Goal: Task Accomplishment & Management: Use online tool/utility

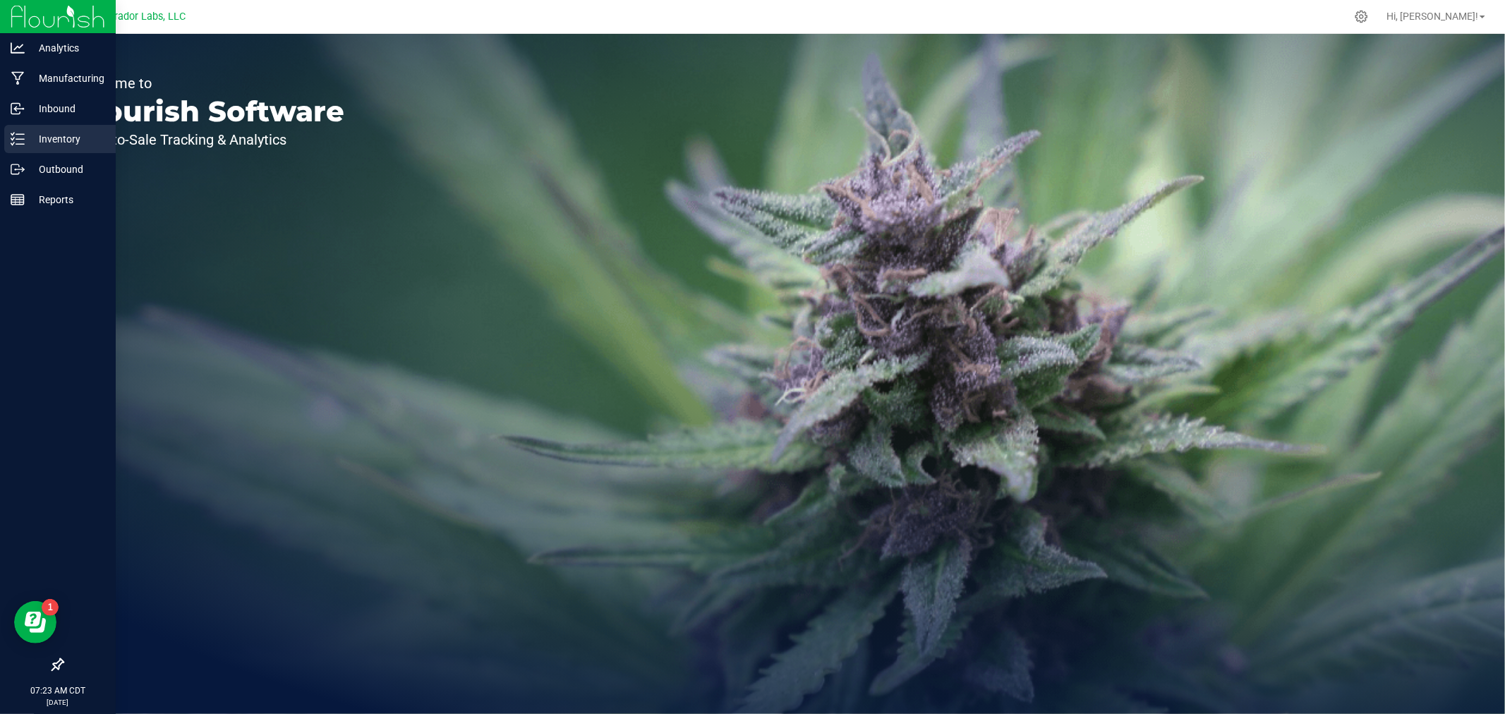
click at [25, 137] on p "Inventory" at bounding box center [67, 139] width 85 height 17
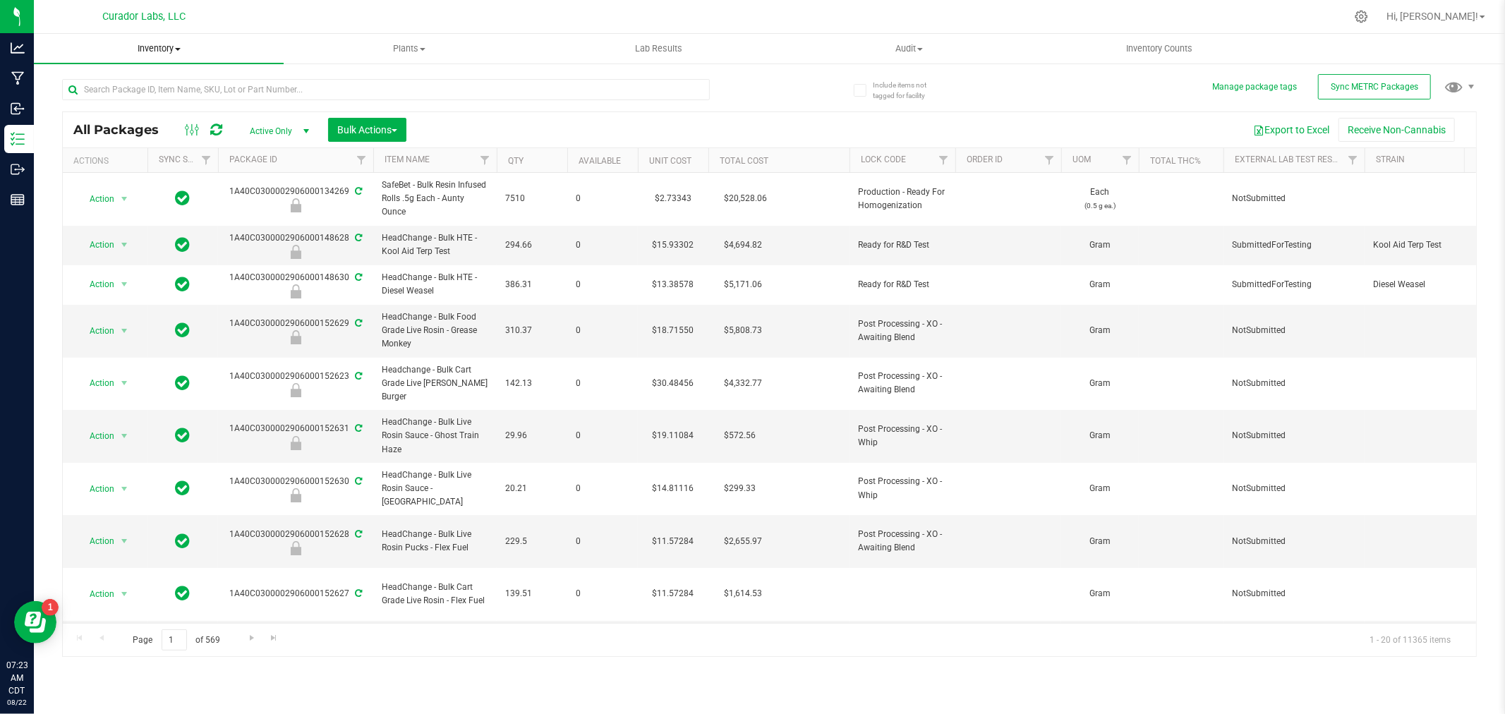
click at [164, 53] on span "Inventory" at bounding box center [159, 48] width 250 height 13
click at [102, 97] on span "All inventory" at bounding box center [81, 102] width 95 height 12
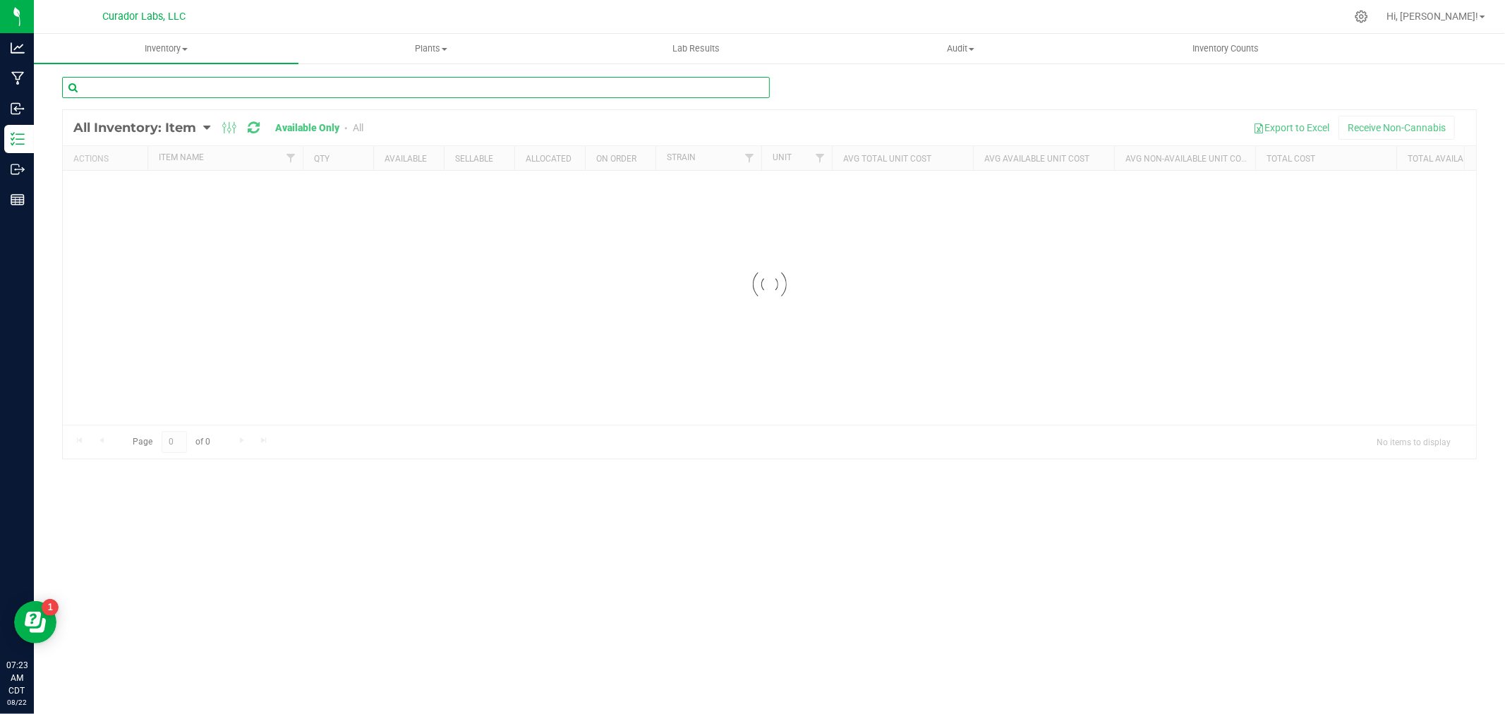
click at [116, 92] on input "text" at bounding box center [416, 87] width 708 height 21
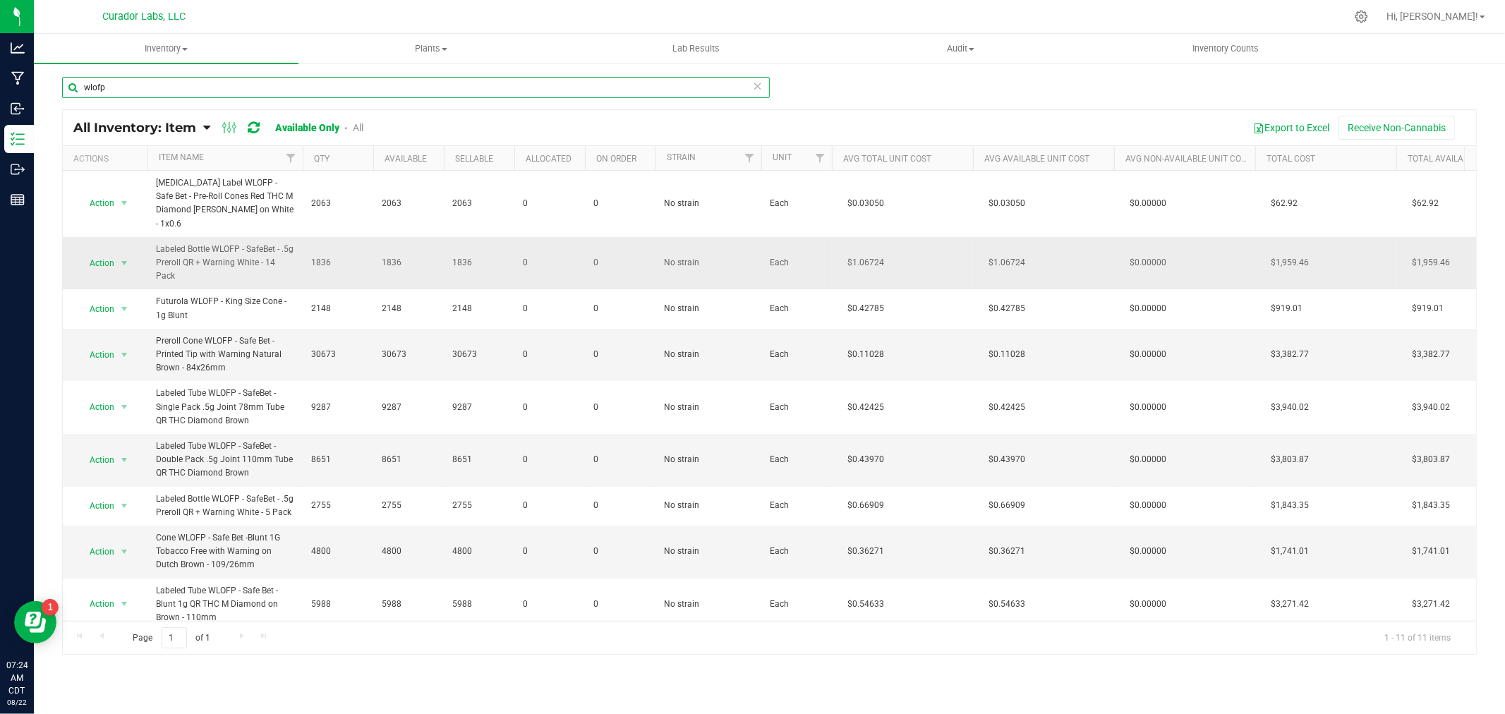
type input "wlofp"
drag, startPoint x: 294, startPoint y: 249, endPoint x: 155, endPoint y: 236, distance: 139.7
click at [155, 237] on td "Labeled Bottle WLOFP - SafeBet - .5g Preroll QR + Warning White - 14 Pack" at bounding box center [225, 263] width 155 height 53
copy span "Labeled Bottle WLOFP - SafeBet - .5g Preroll QR + Warning White - 14 Pack"
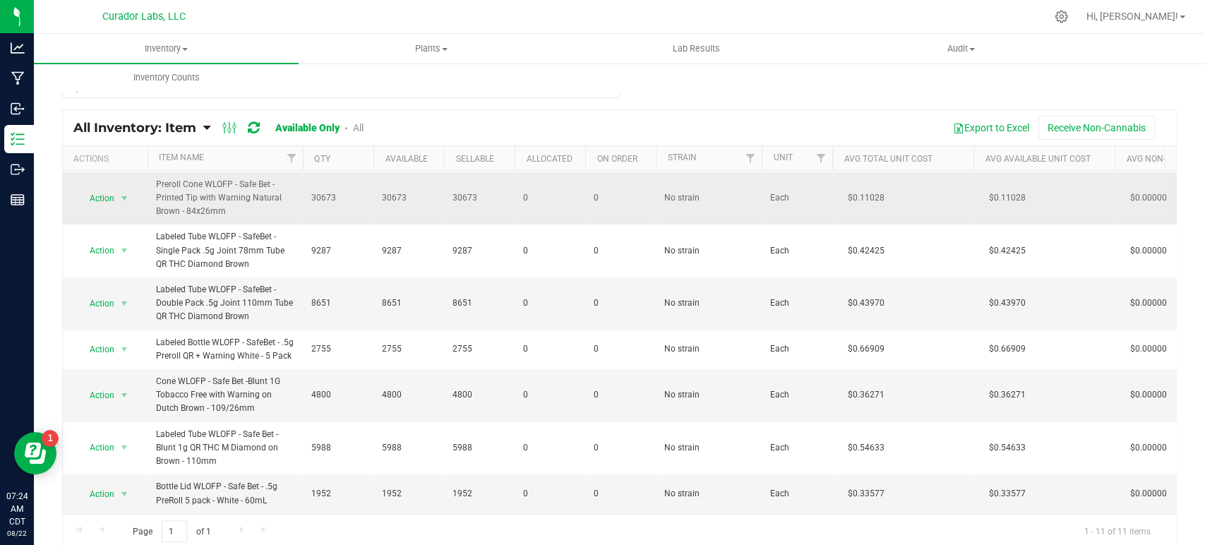
scroll to position [78, 0]
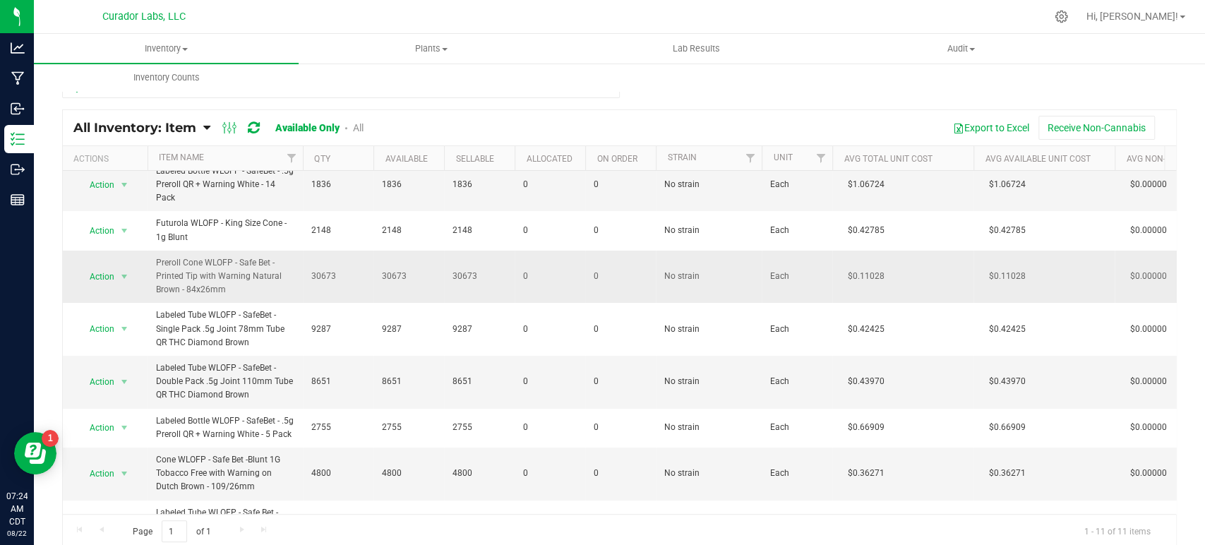
drag, startPoint x: 244, startPoint y: 263, endPoint x: 154, endPoint y: 239, distance: 93.5
click at [154, 251] on td "Preroll Cone WLOFP - Safe Bet - Printed Tip with Warning Natural Brown - 84x26mm" at bounding box center [225, 277] width 155 height 53
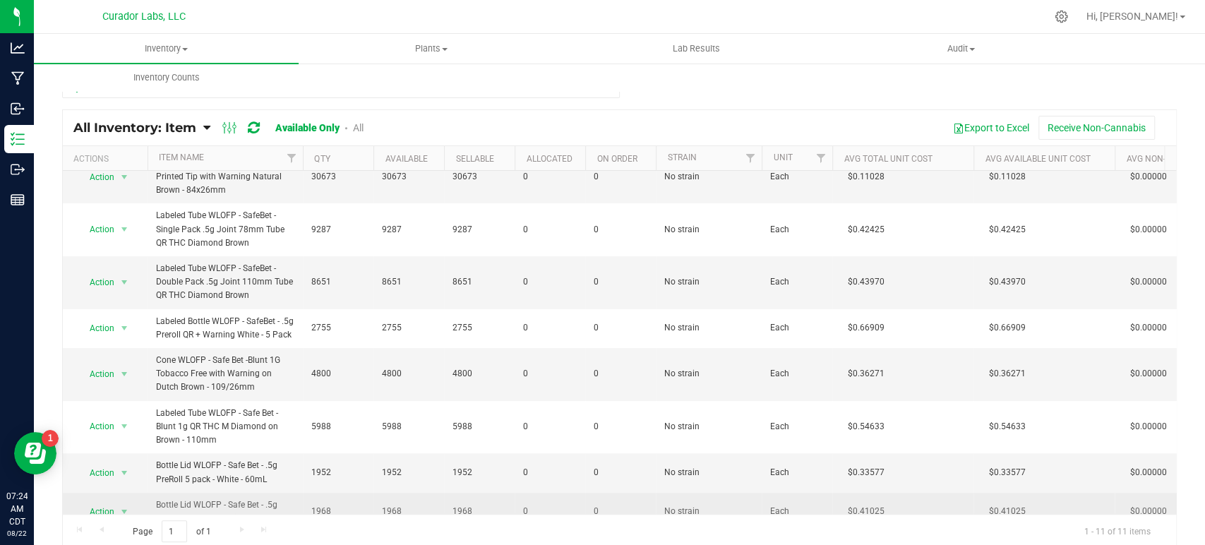
scroll to position [179, 0]
drag, startPoint x: 273, startPoint y: 491, endPoint x: 148, endPoint y: 476, distance: 126.4
click at [148, 492] on td "Bottle Lid WLOFP - Safe Bet - .5g PreRoll 14 pack - White - 4oz" at bounding box center [225, 511] width 155 height 38
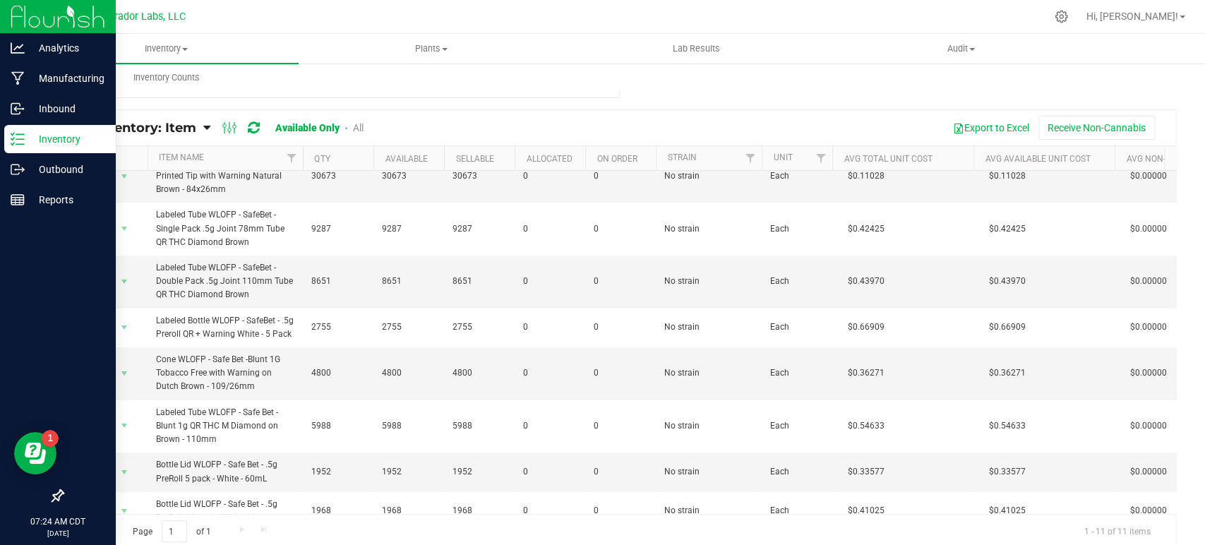
copy span "Bottle Lid WLOFP - Safe Bet - .5g PreRoll 14 pack - White - 4oz"
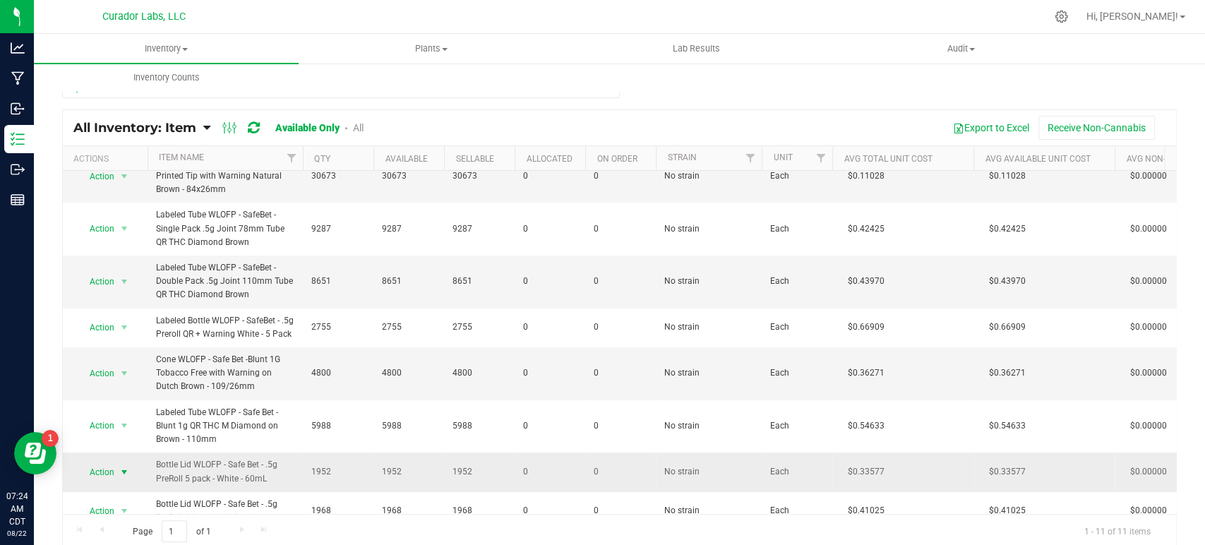
drag, startPoint x: 271, startPoint y: 452, endPoint x: 130, endPoint y: 438, distance: 141.9
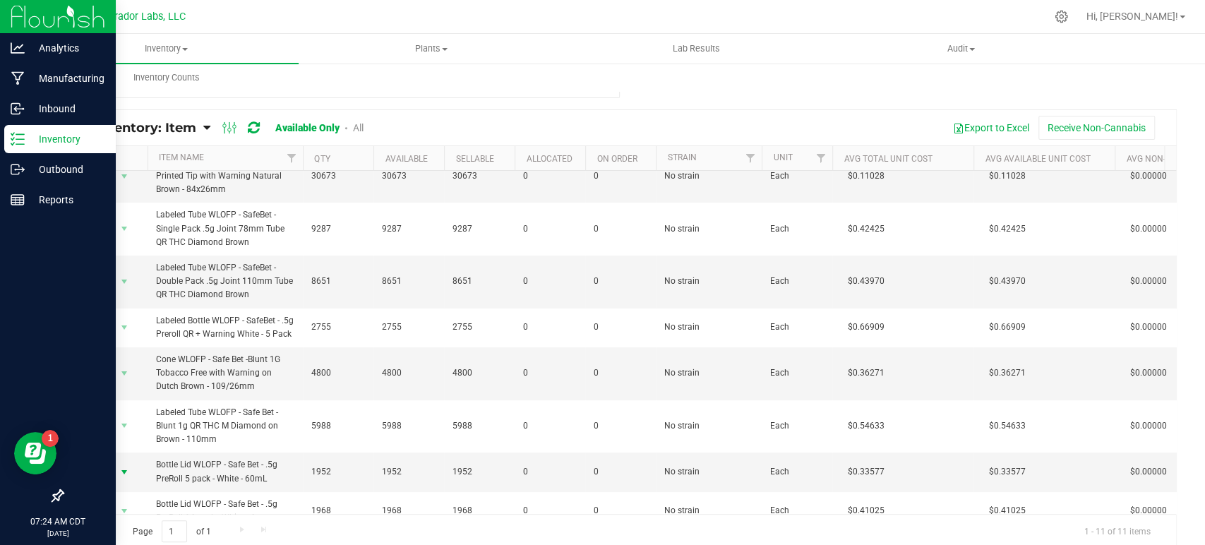
copy tr "Action Adjust qty Edit lots/costs Global inventory Locate inventory Print produ…"
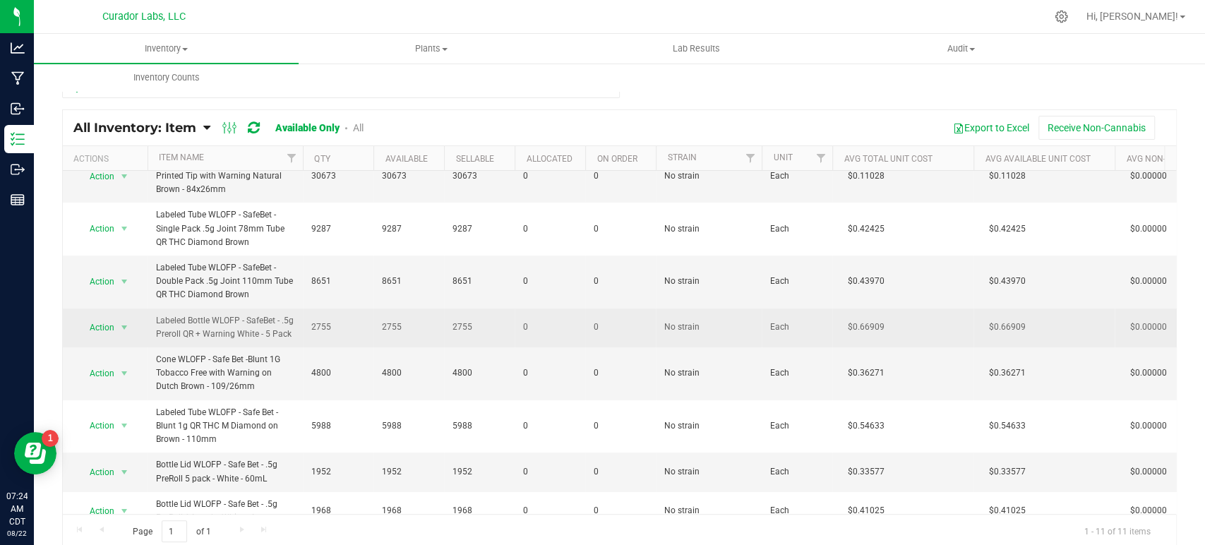
drag, startPoint x: 293, startPoint y: 306, endPoint x: 159, endPoint y: 286, distance: 135.5
click at [159, 314] on span "Labeled Bottle WLOFP - SafeBet - .5g Preroll QR + Warning White - 5 Pack" at bounding box center [225, 327] width 138 height 27
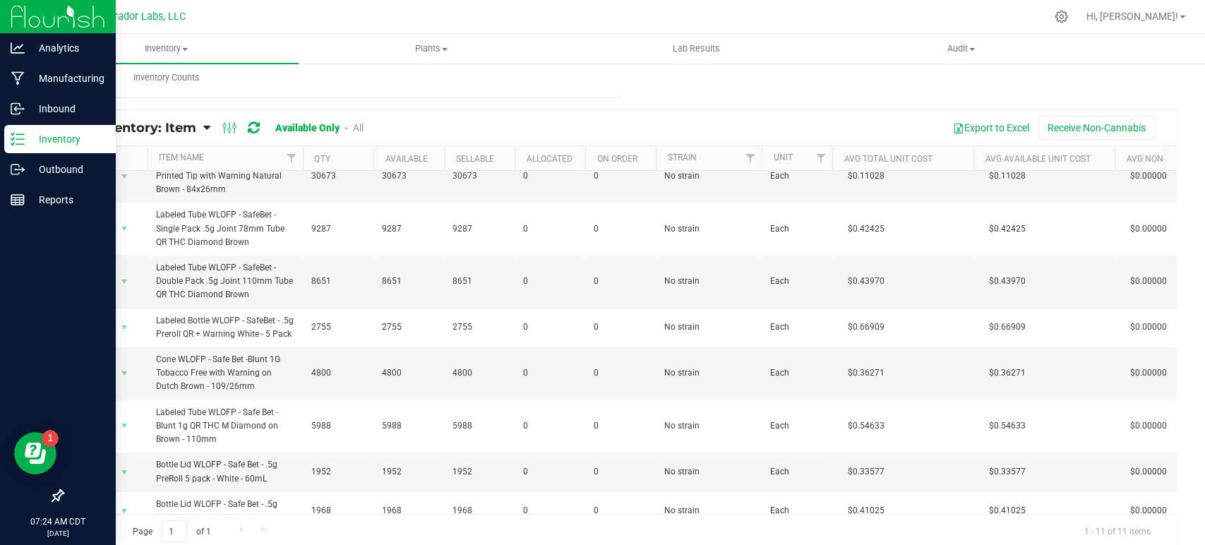
copy span "Labeled Bottle WLOFP - SafeBet - .5g Preroll QR + Warning White - 5 Pack"
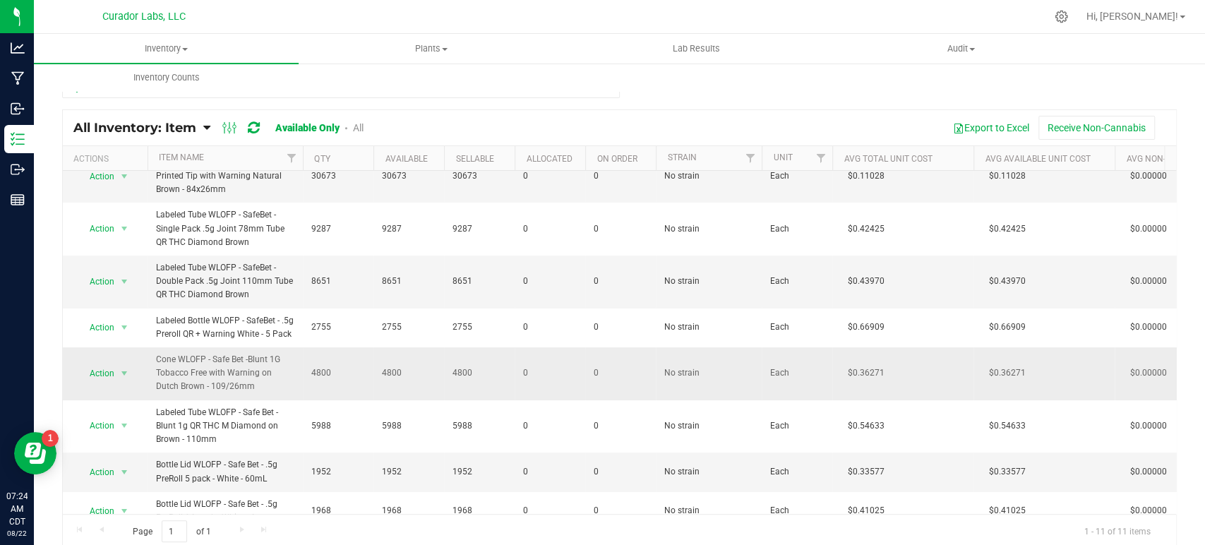
scroll to position [178, 0]
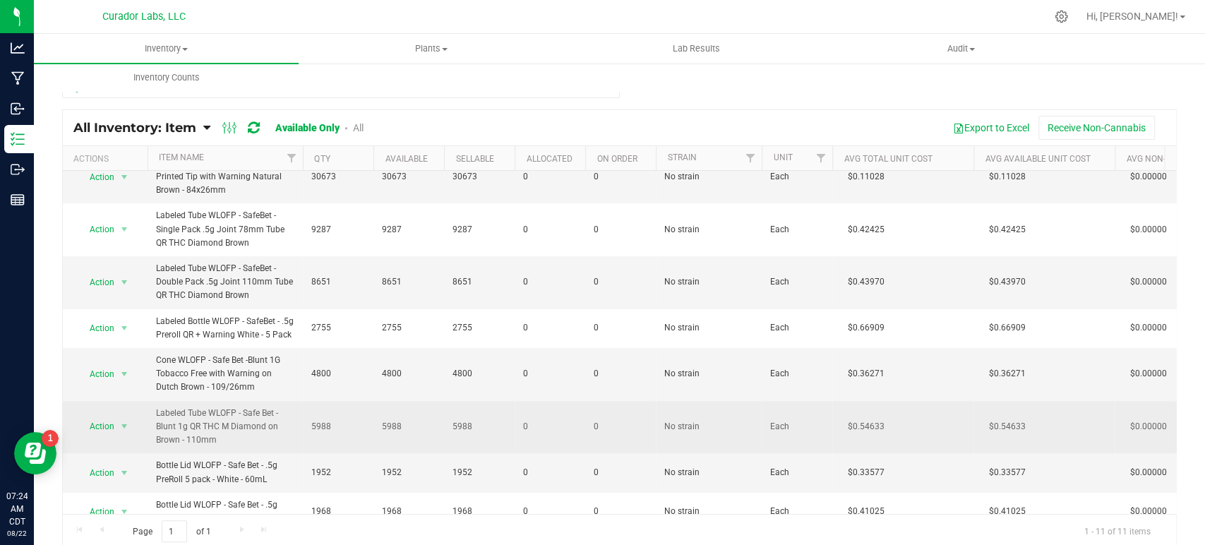
click at [230, 418] on span "Labeled Tube WLOFP - Safe Bet - Blunt 1g QR THC M Diamond on Brown - 110mm" at bounding box center [225, 427] width 138 height 41
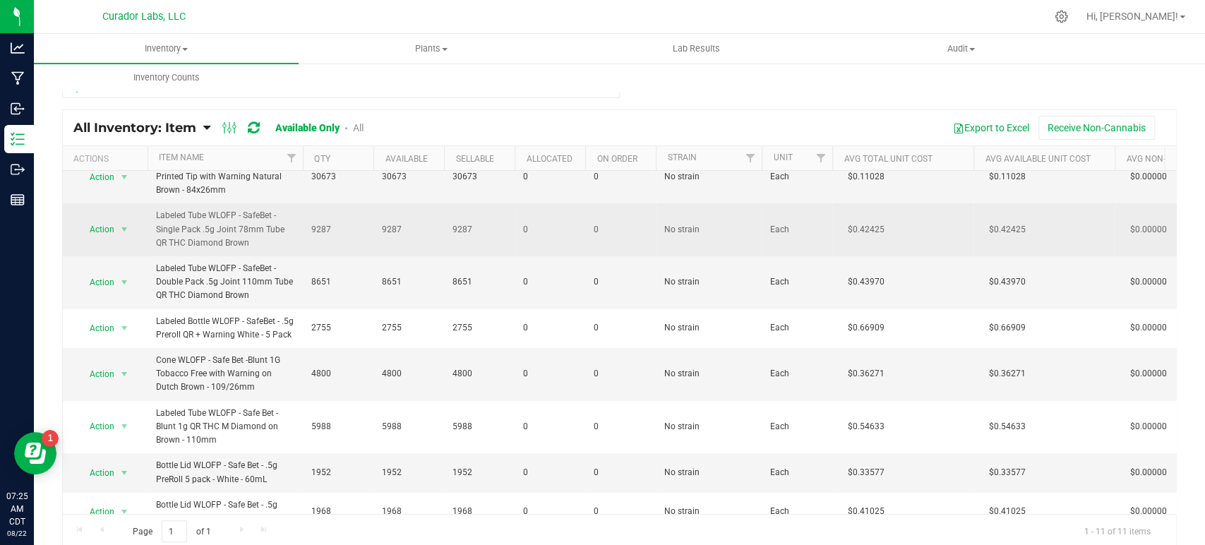
drag, startPoint x: 236, startPoint y: 217, endPoint x: 169, endPoint y: 203, distance: 67.7
click at [169, 209] on span "Labeled Tube WLOFP - SafeBet - Single Pack .5g Joint 78mm Tube QR THC Diamond B…" at bounding box center [225, 229] width 138 height 41
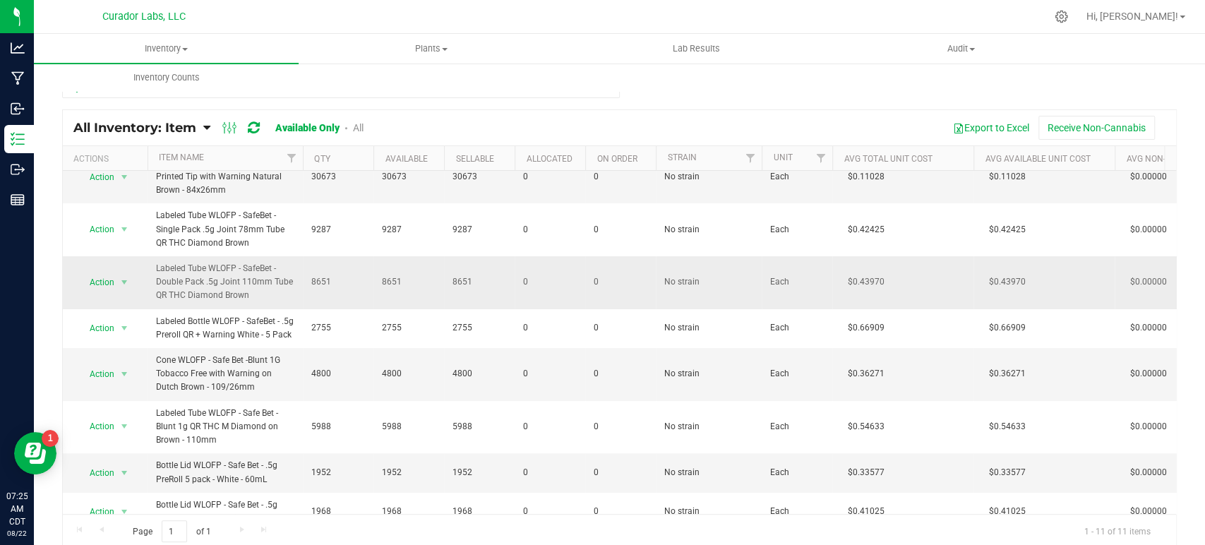
click at [211, 262] on span "Labeled Tube WLOFP - SafeBet - Double Pack .5g Joint 110mm Tube QR THC Diamond …" at bounding box center [225, 282] width 138 height 41
drag, startPoint x: 265, startPoint y: 265, endPoint x: 133, endPoint y: 240, distance: 133.6
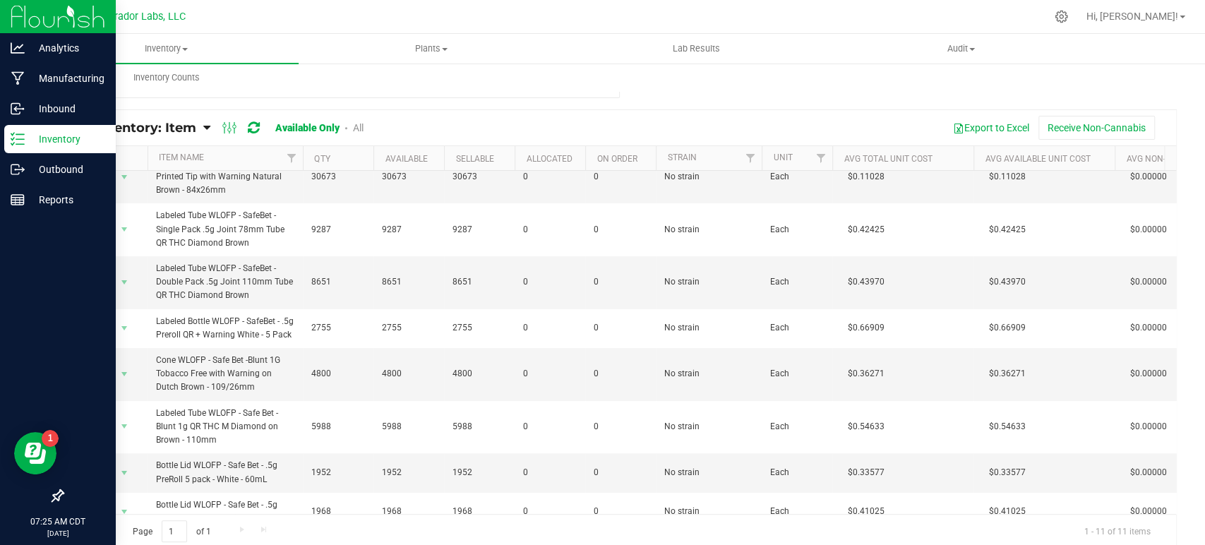
copy tr "Action Adjust qty Edit lots/costs Global inventory Locate inventory Print produ…"
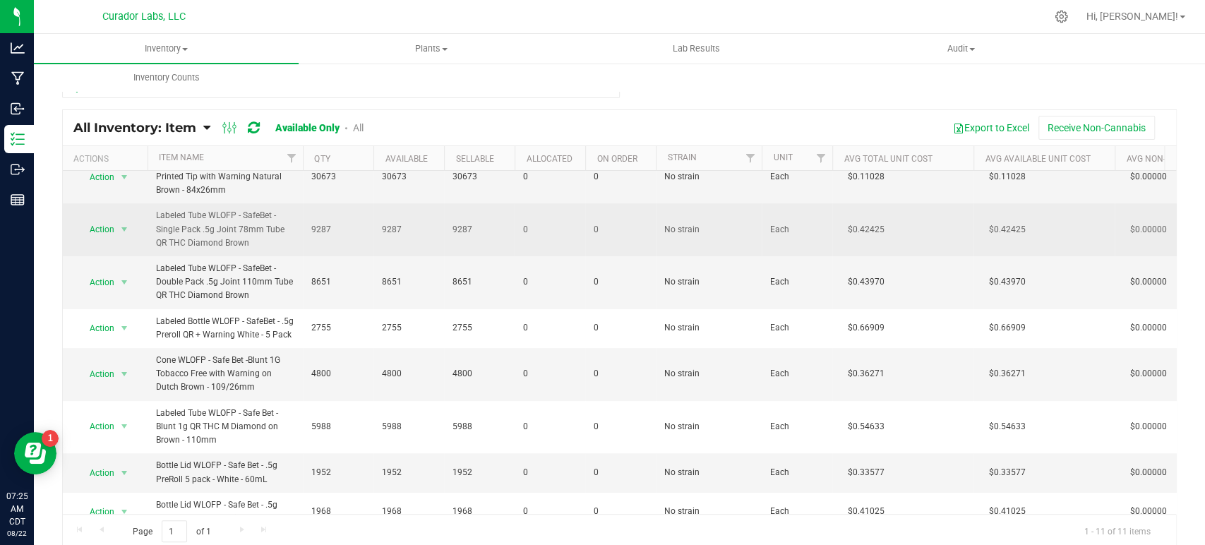
drag, startPoint x: 253, startPoint y: 217, endPoint x: 147, endPoint y: 190, distance: 109.4
click at [148, 203] on td "Labeled Tube WLOFP - SafeBet - Single Pack .5g Joint 78mm Tube QR THC Diamond B…" at bounding box center [225, 229] width 155 height 53
copy span "Labeled Tube WLOFP - SafeBet - Single Pack .5g Joint 78mm Tube QR THC Diamond B…"
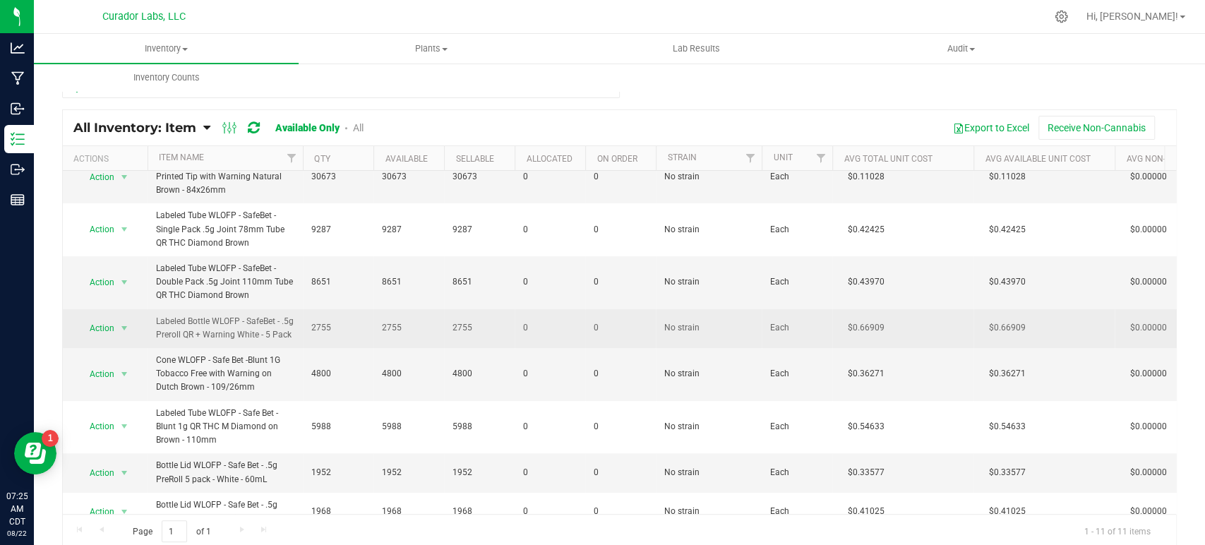
click at [248, 315] on span "Labeled Bottle WLOFP - SafeBet - .5g Preroll QR + Warning White - 5 Pack" at bounding box center [225, 328] width 138 height 27
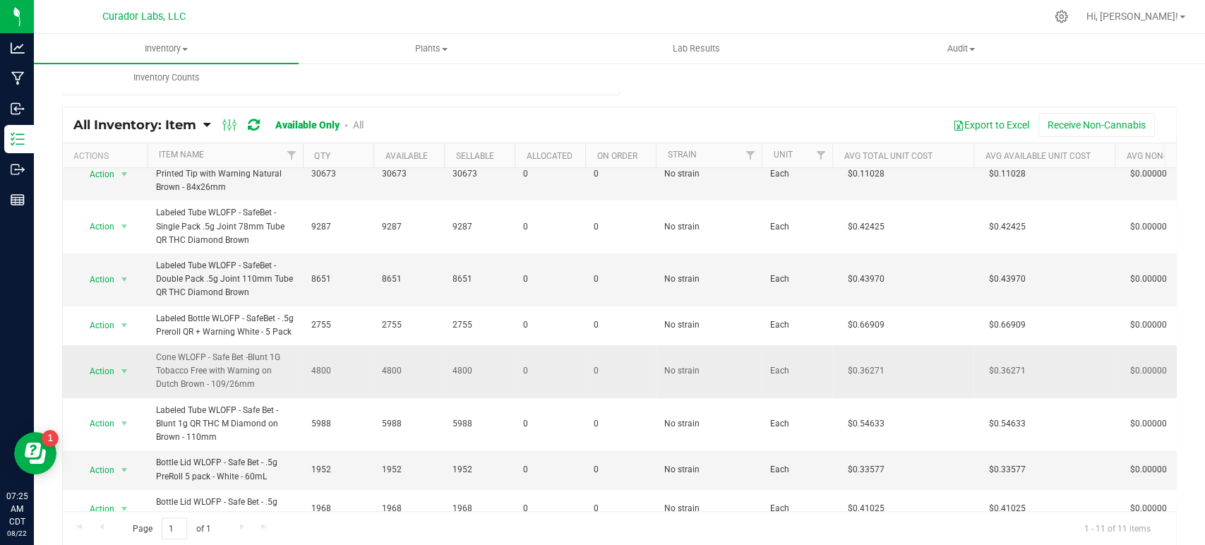
drag, startPoint x: 238, startPoint y: 359, endPoint x: 151, endPoint y: 336, distance: 89.7
click at [151, 345] on td "Cone WLOFP - Safe Bet -Blunt 1G Tobacco Free with Warning on Dutch Brown - 109/…" at bounding box center [225, 371] width 155 height 53
copy span "Cone WLOFP - Safe Bet -Blunt 1G Tobacco Free with Warning on Dutch Brown - 109/…"
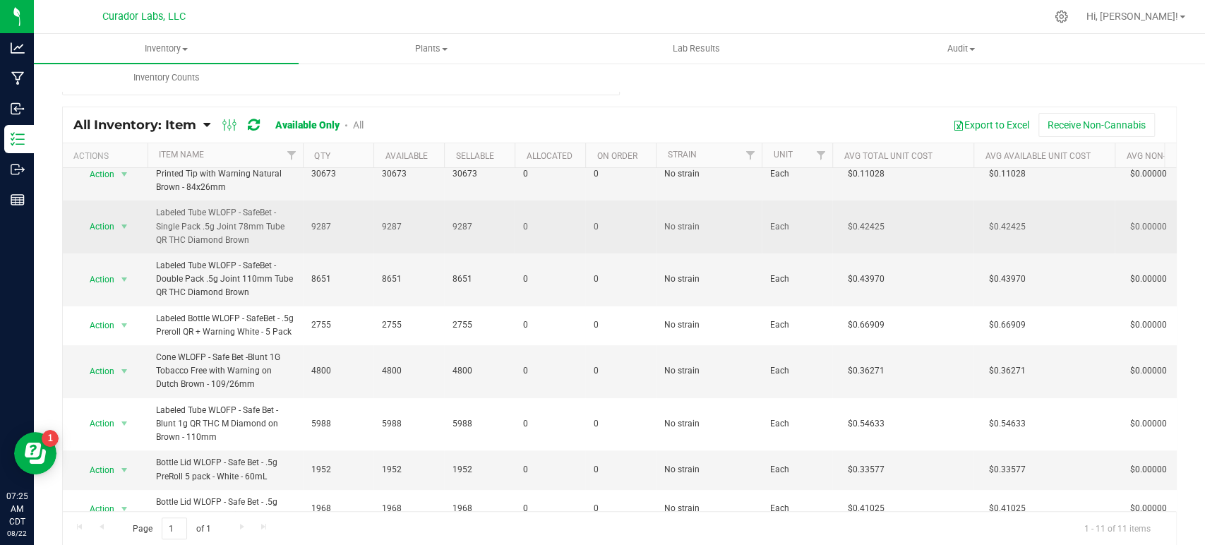
click at [116, 217] on span "select" at bounding box center [125, 227] width 18 height 20
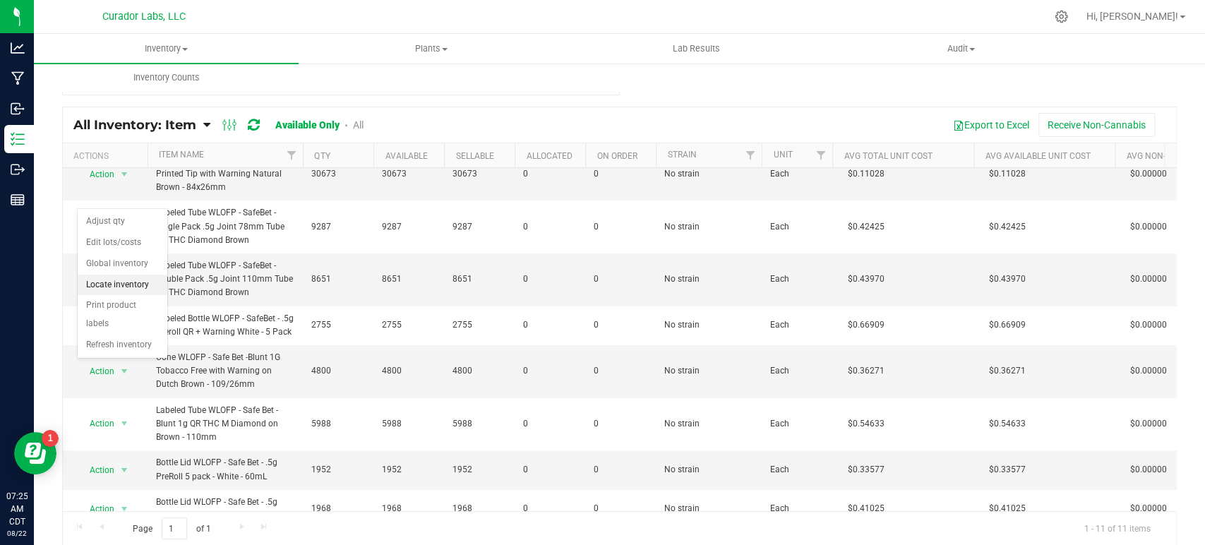
click at [120, 289] on li "Locate inventory" at bounding box center [123, 285] width 90 height 21
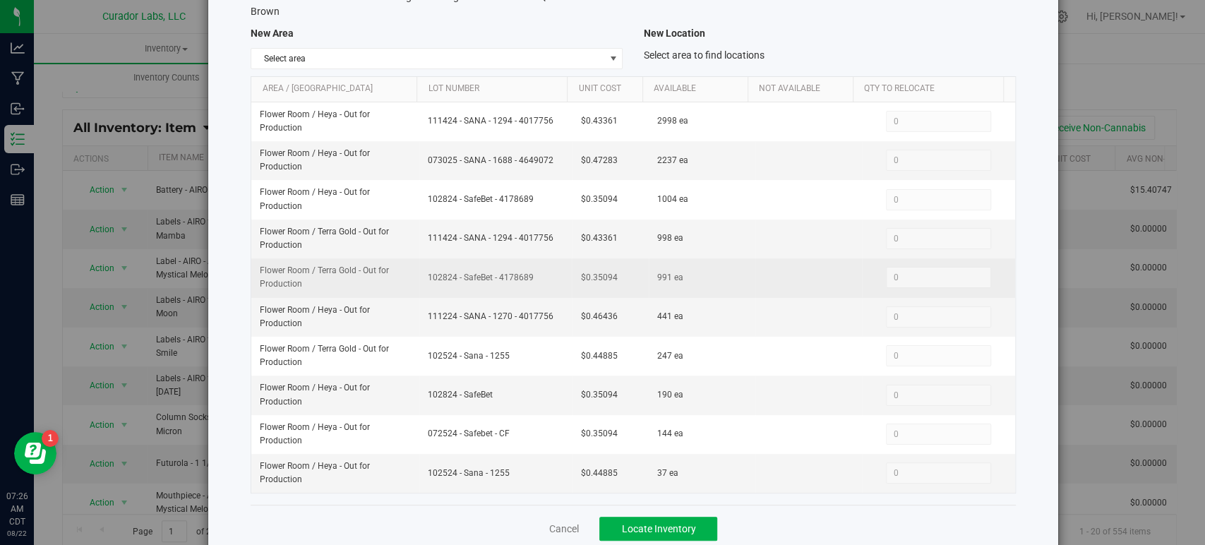
scroll to position [145, 0]
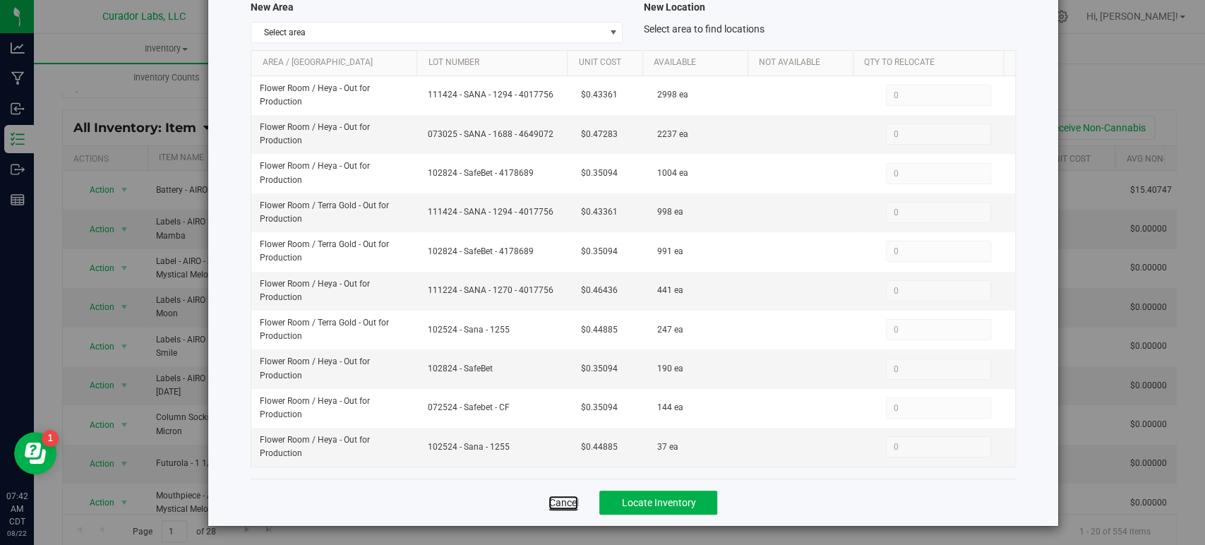
click at [559, 498] on link "Cancel" at bounding box center [563, 502] width 30 height 14
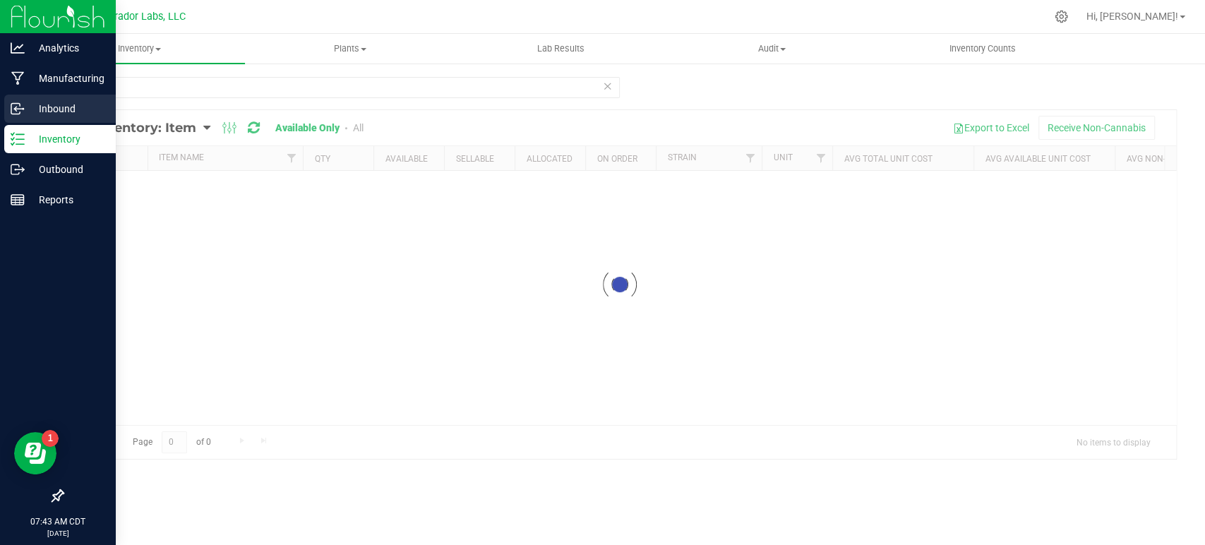
click at [14, 109] on icon at bounding box center [15, 110] width 2 height 2
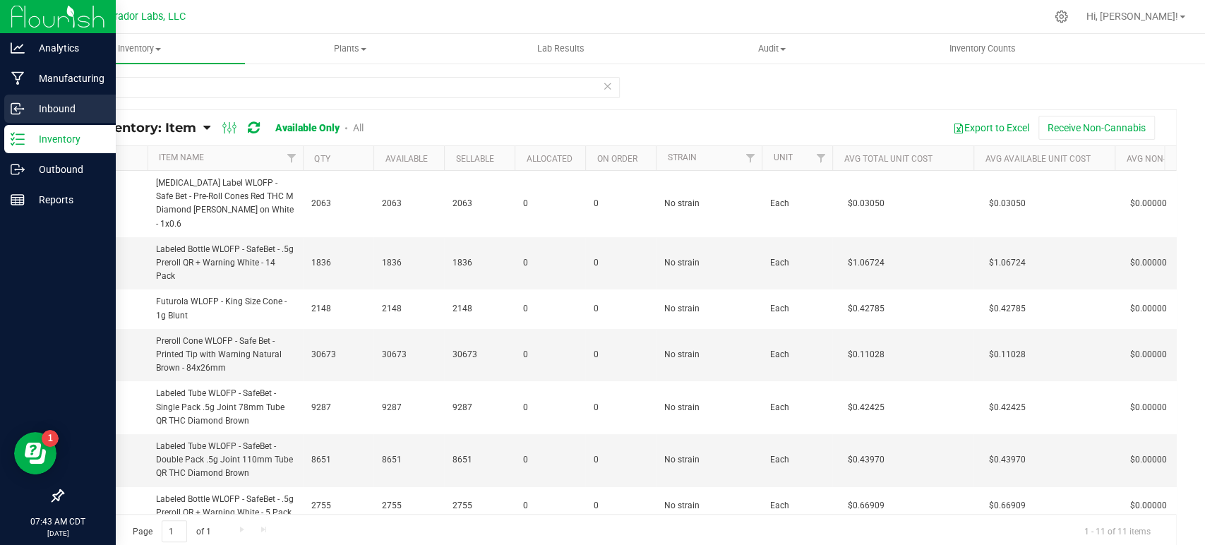
click at [14, 109] on icon at bounding box center [15, 110] width 2 height 2
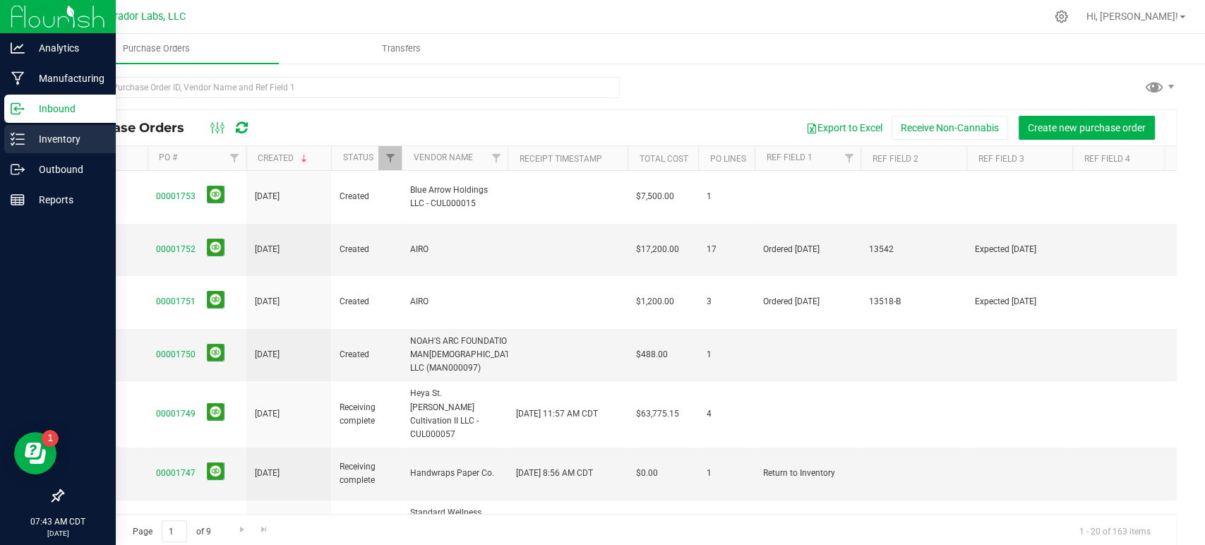
click at [18, 134] on line at bounding box center [20, 134] width 8 height 0
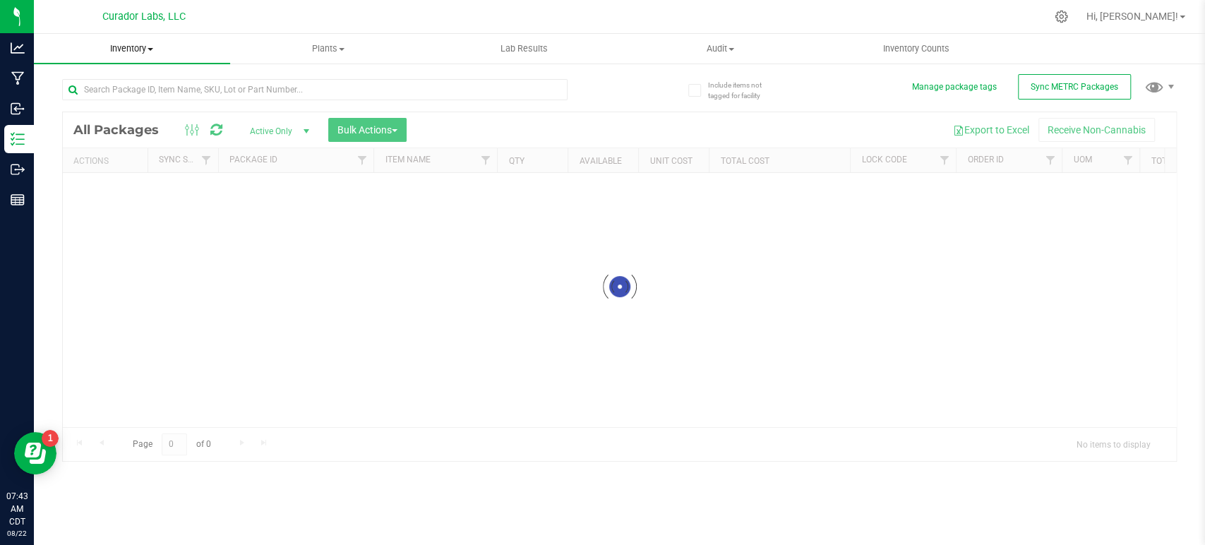
click at [131, 47] on span "Inventory" at bounding box center [132, 48] width 196 height 13
click at [97, 97] on span "All inventory" at bounding box center [81, 102] width 95 height 12
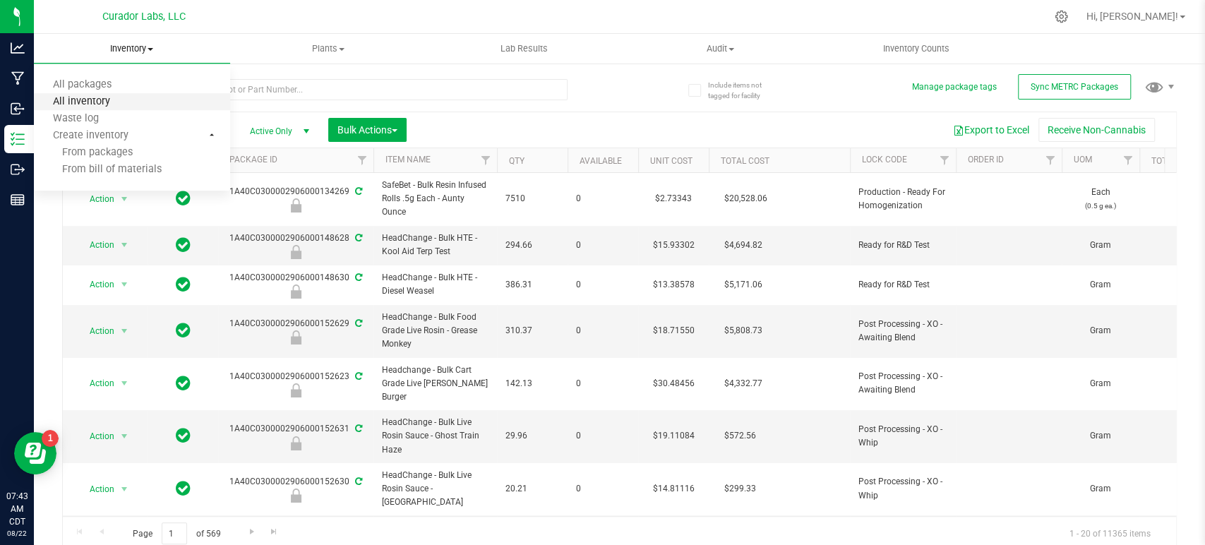
click at [97, 97] on span "All inventory" at bounding box center [81, 102] width 95 height 12
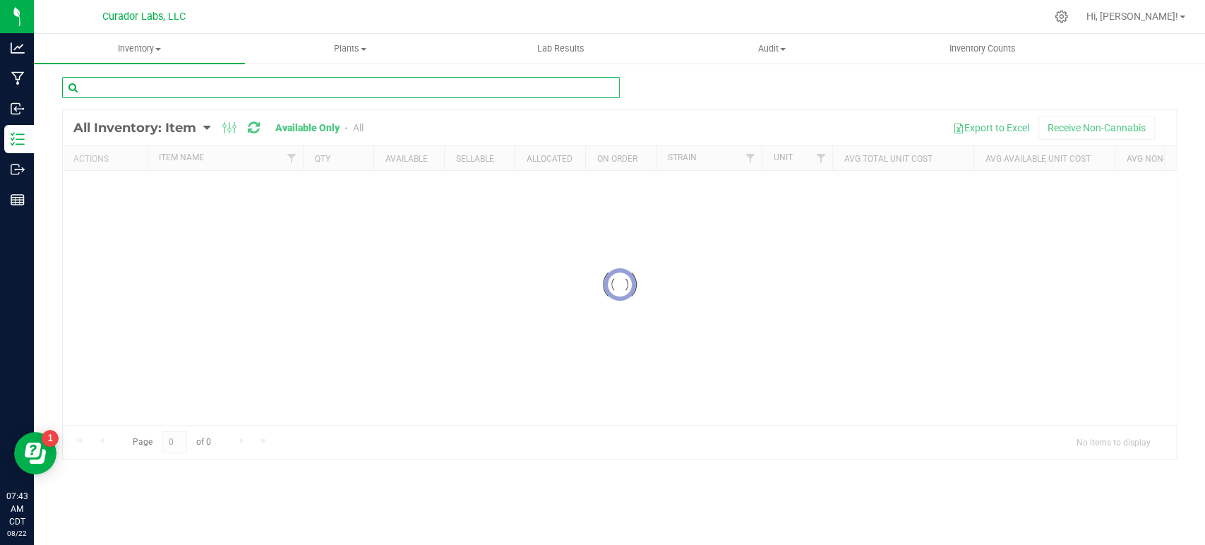
click at [97, 97] on input "text" at bounding box center [341, 87] width 558 height 21
paste input "Case Box - Grey - 5x5x6"
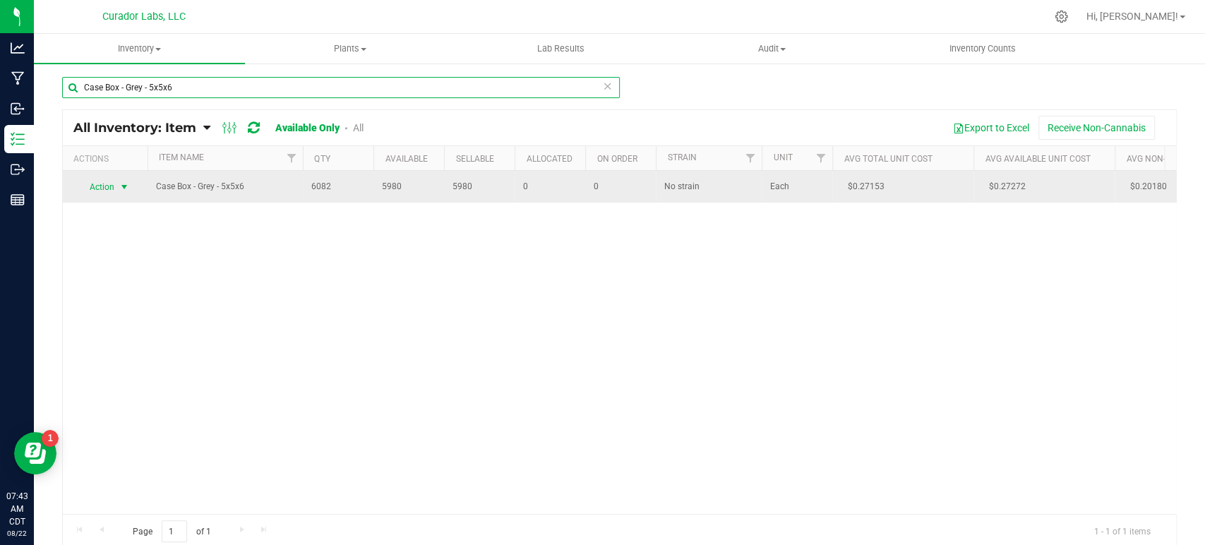
type input "Case Box - Grey - 5x5x6"
click at [102, 187] on span "Action" at bounding box center [96, 187] width 38 height 20
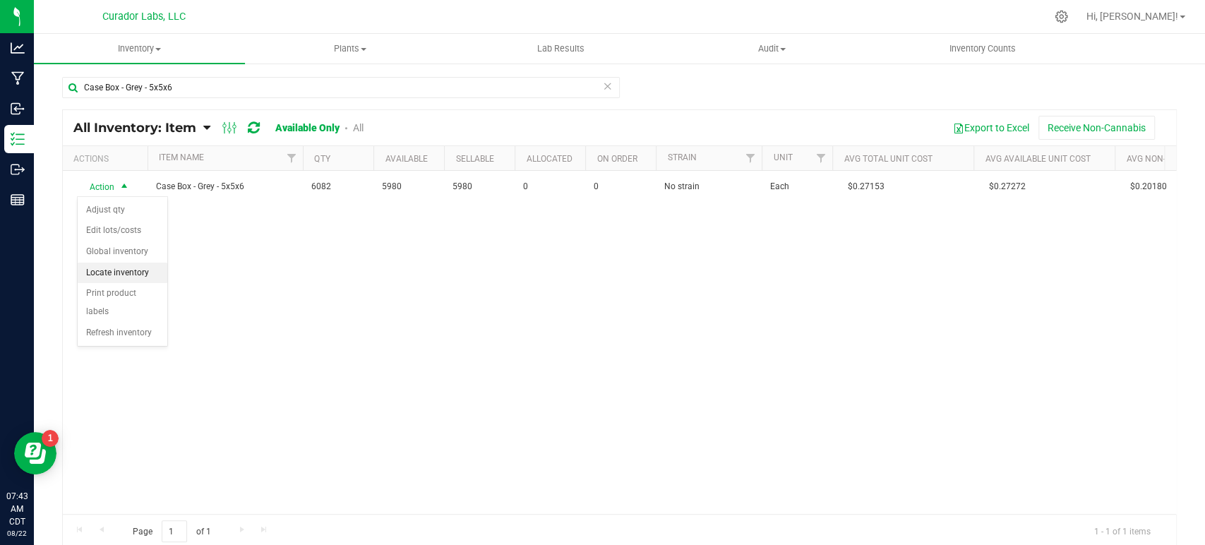
click at [125, 272] on li "Locate inventory" at bounding box center [123, 273] width 90 height 21
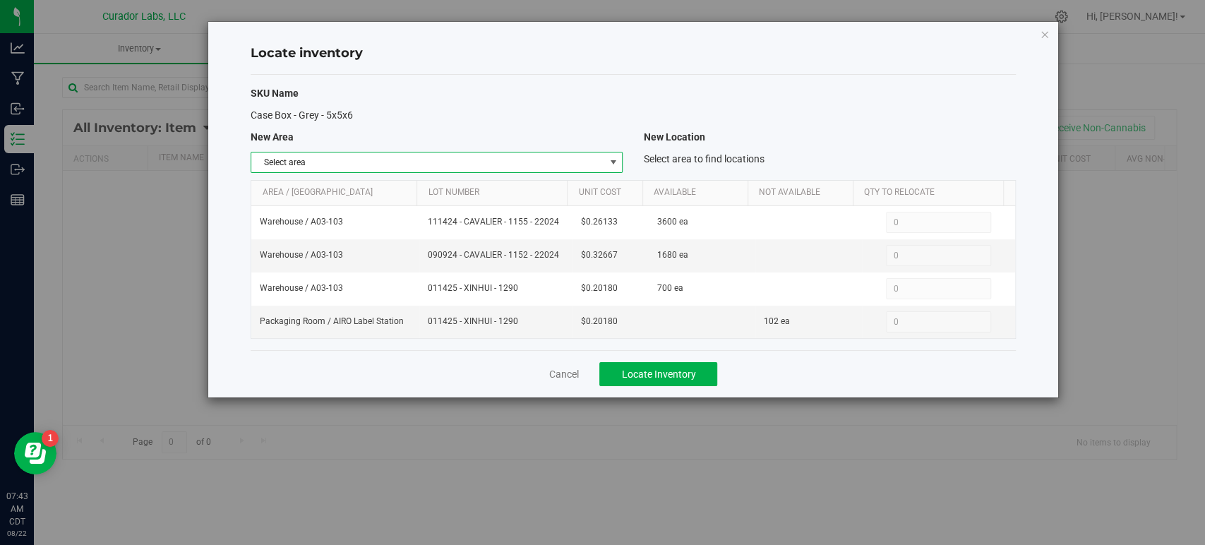
click at [338, 157] on span "Select area" at bounding box center [427, 162] width 353 height 20
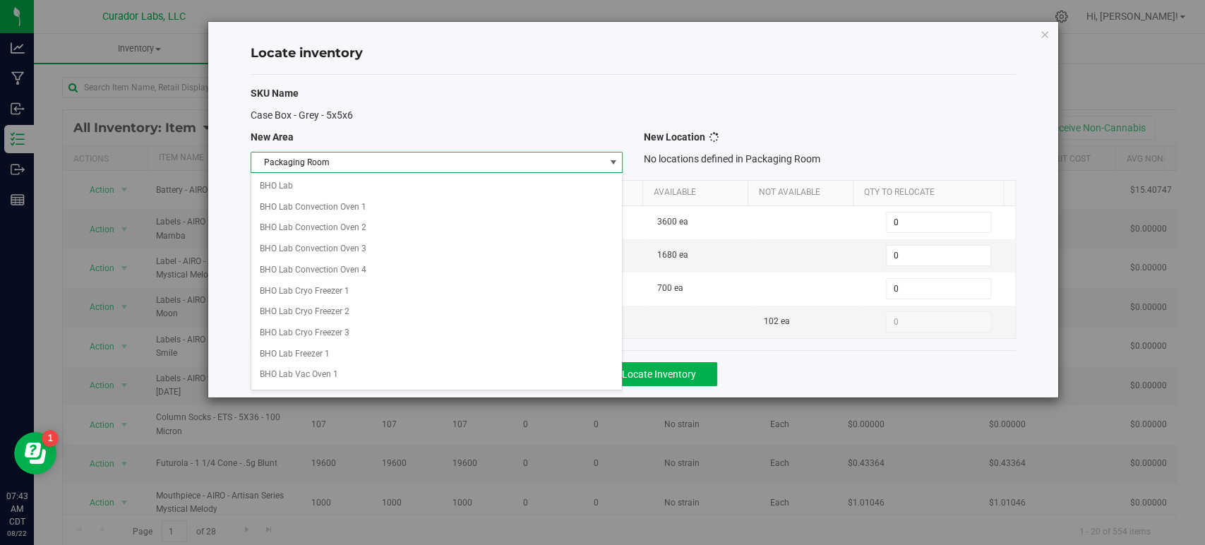
scroll to position [600, 0]
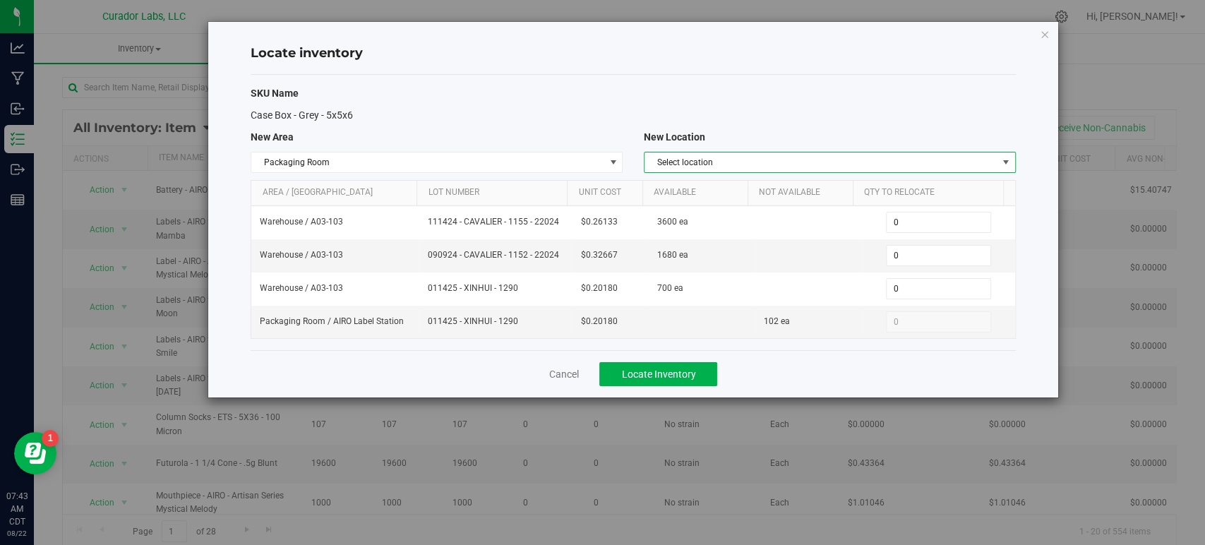
click at [691, 167] on span "Select location" at bounding box center [820, 162] width 353 height 20
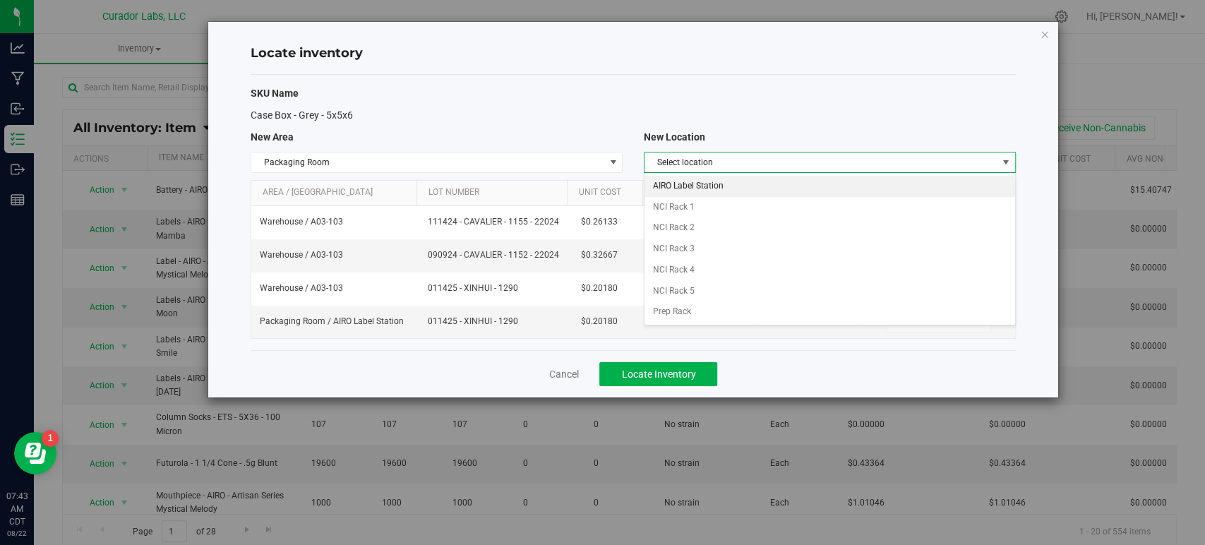
click at [695, 185] on li "AIRO Label Station" at bounding box center [829, 186] width 371 height 21
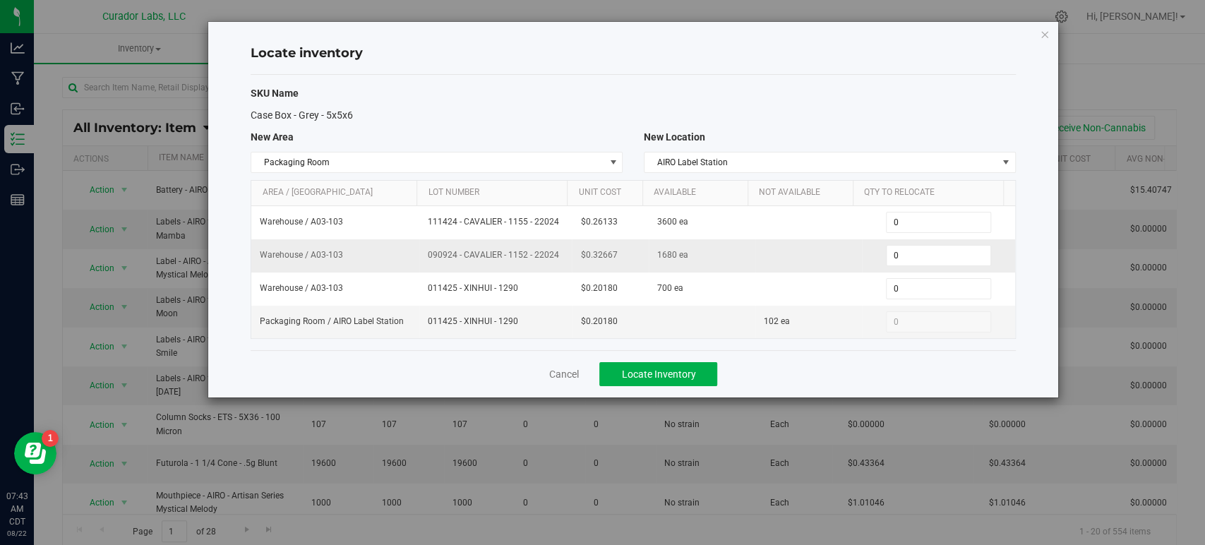
click at [517, 248] on span "090924 - CAVALIER - 1152 - 22024" at bounding box center [496, 254] width 136 height 13
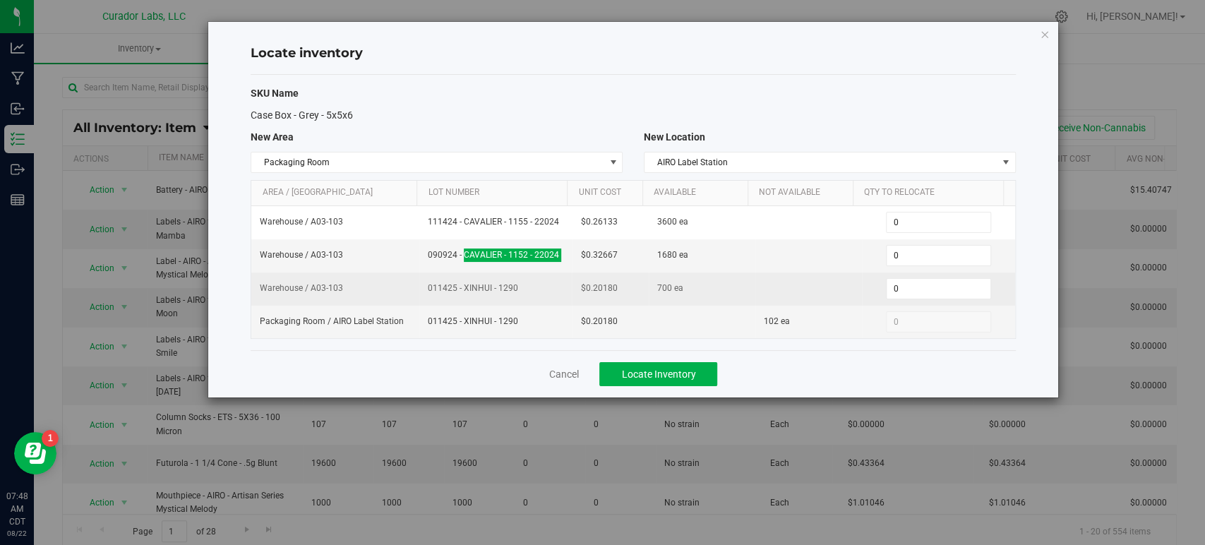
copy td "090924 - CAVALIER - 1152 - 22024"
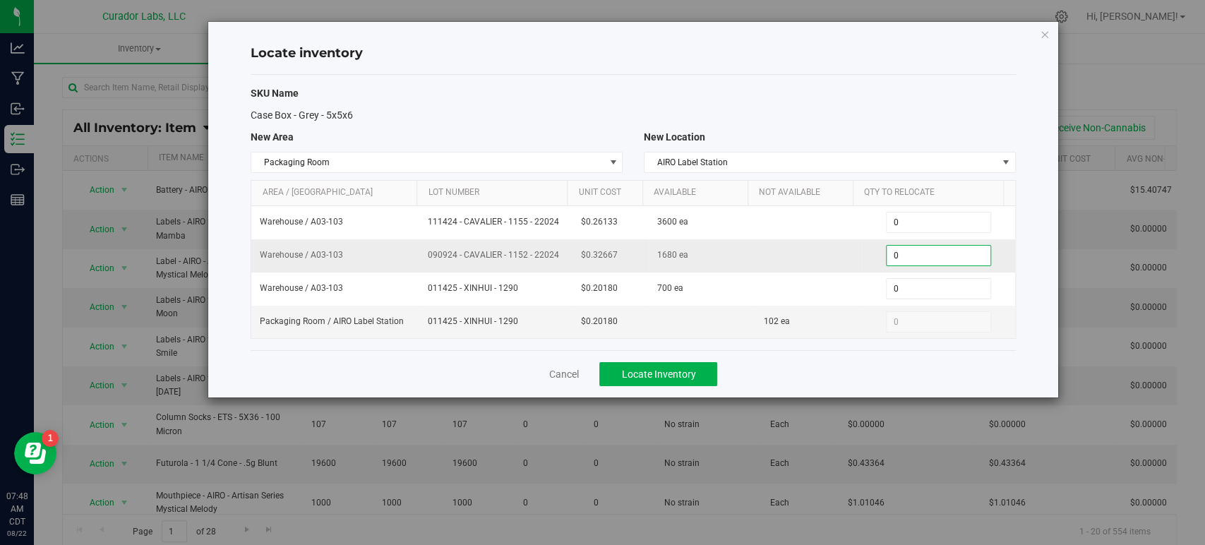
click at [894, 247] on span "0 0" at bounding box center [938, 255] width 105 height 21
click at [894, 247] on input "0" at bounding box center [938, 256] width 104 height 20
type input "240"
click at [647, 371] on span "Locate Inventory" at bounding box center [658, 373] width 74 height 11
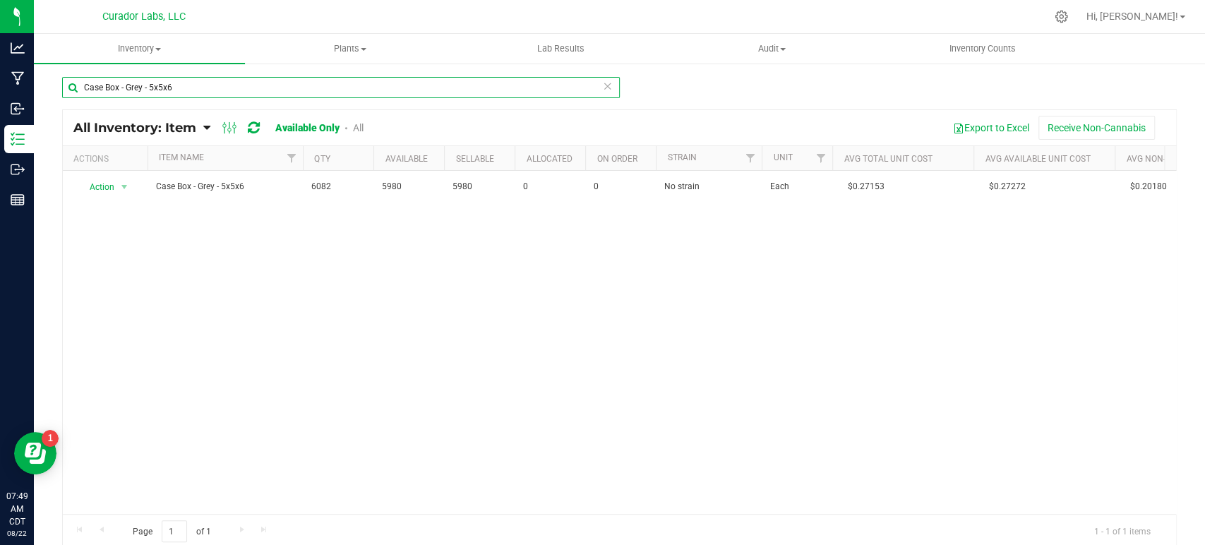
click at [124, 83] on input "Case Box - Grey - 5x5x6" at bounding box center [341, 87] width 558 height 21
paste input "Bottle Lid - Safe Bet - Infused .5g Rolls 15 Pack - Black - 4oz"
type input "Bottle Lid - Safe Bet - Infused .5g Rolls 15 Pack - Black - 4oz"
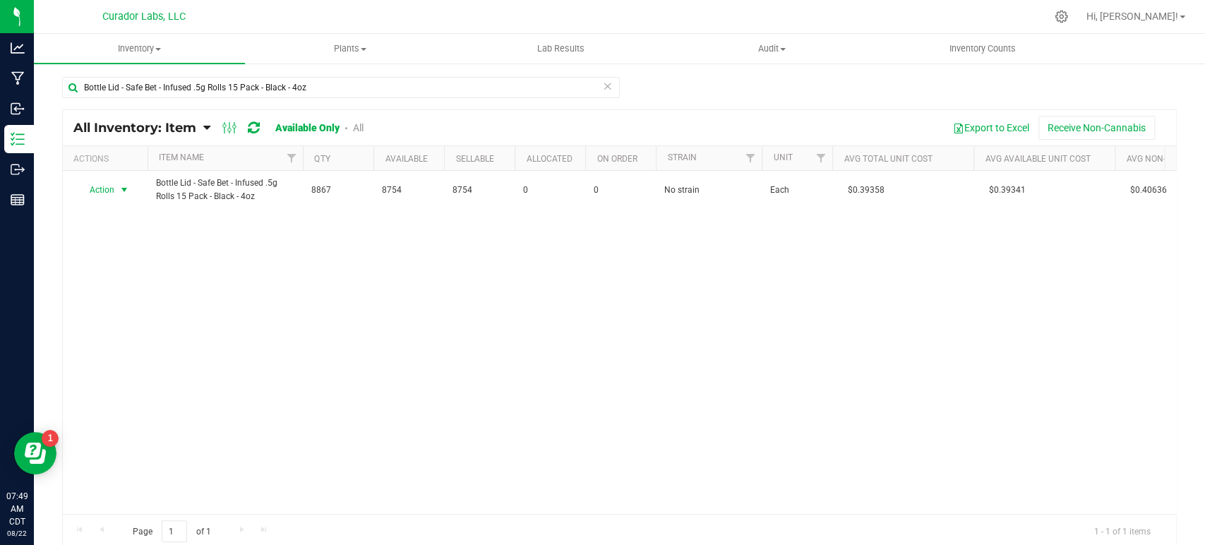
click at [105, 196] on span "Action" at bounding box center [96, 190] width 38 height 20
click at [119, 272] on li "Locate inventory" at bounding box center [123, 275] width 90 height 21
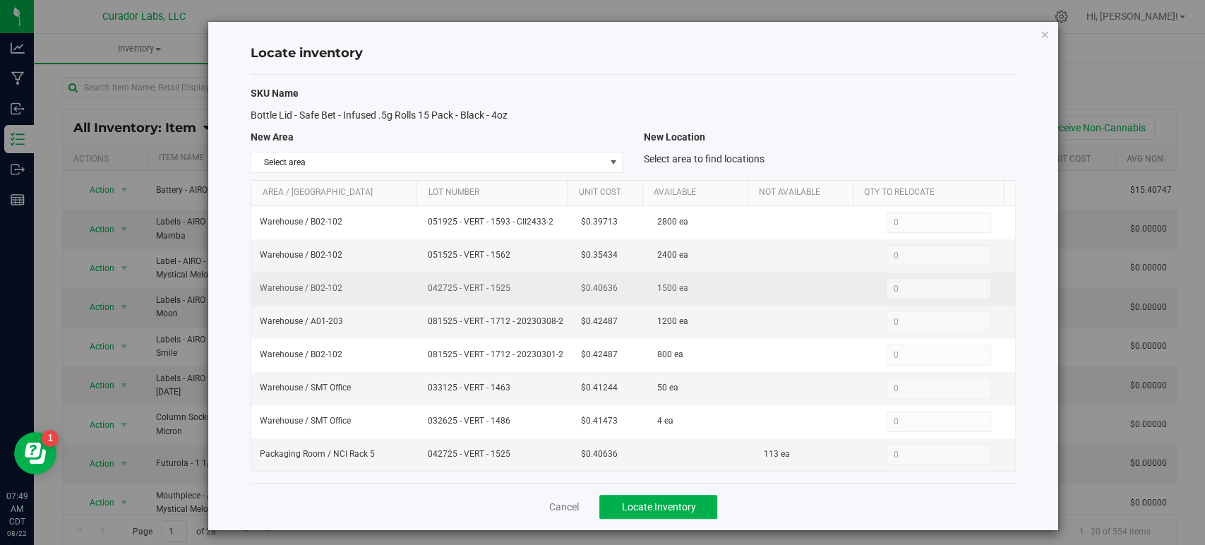
click at [455, 291] on span "042725 - VERT - 1525" at bounding box center [496, 288] width 136 height 13
copy td "042725 - VERT - 1525"
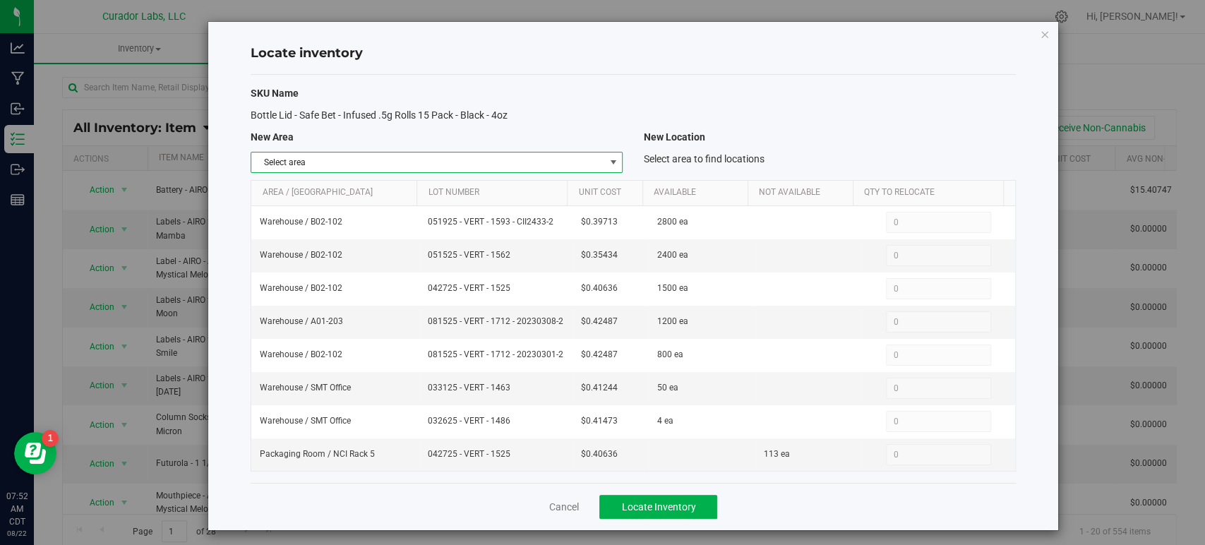
click at [527, 162] on span "Select area" at bounding box center [427, 162] width 353 height 20
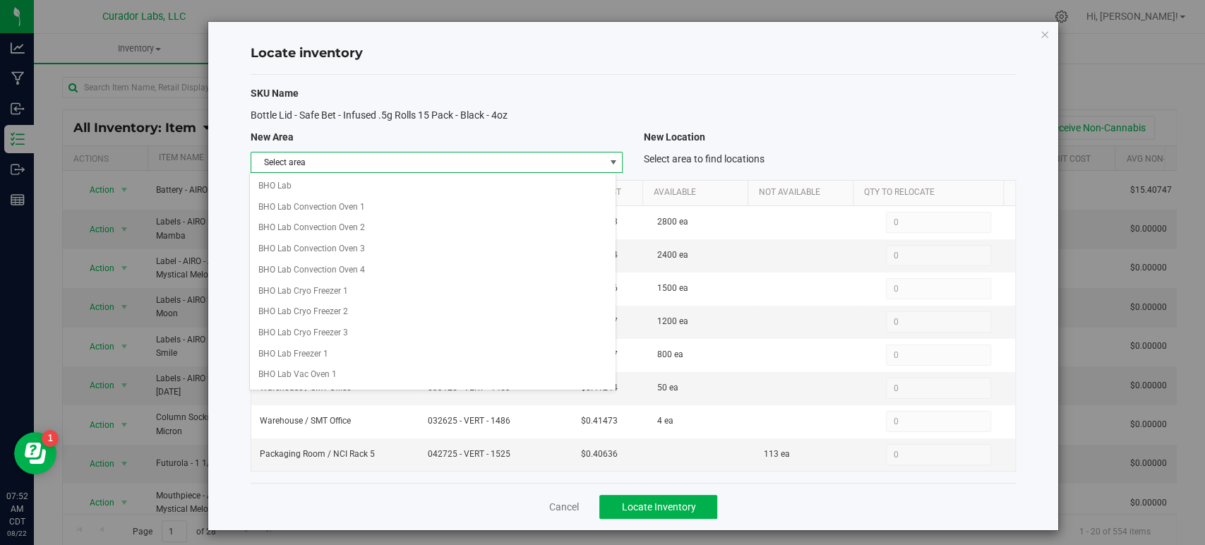
scroll to position [600, 0]
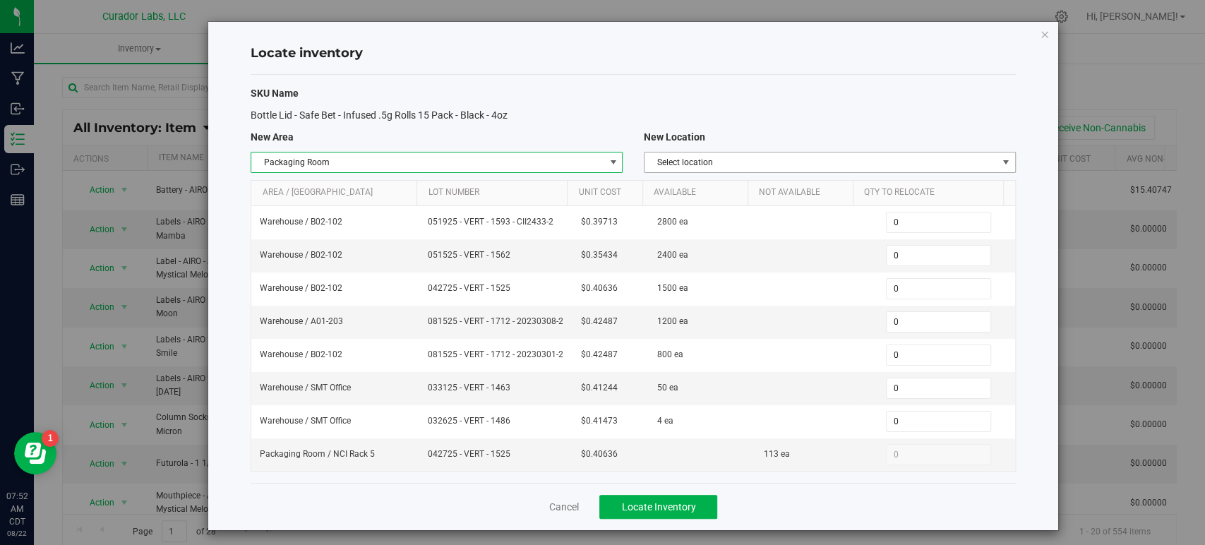
click at [671, 162] on span "Select location" at bounding box center [820, 162] width 353 height 20
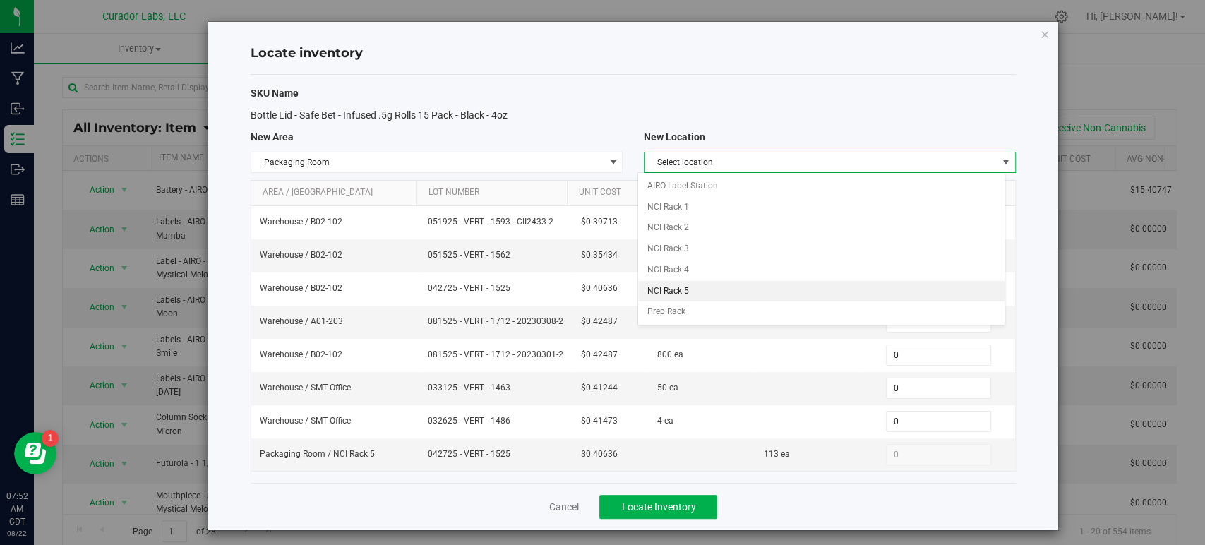
click at [695, 283] on li "NCI Rack 5" at bounding box center [821, 291] width 366 height 21
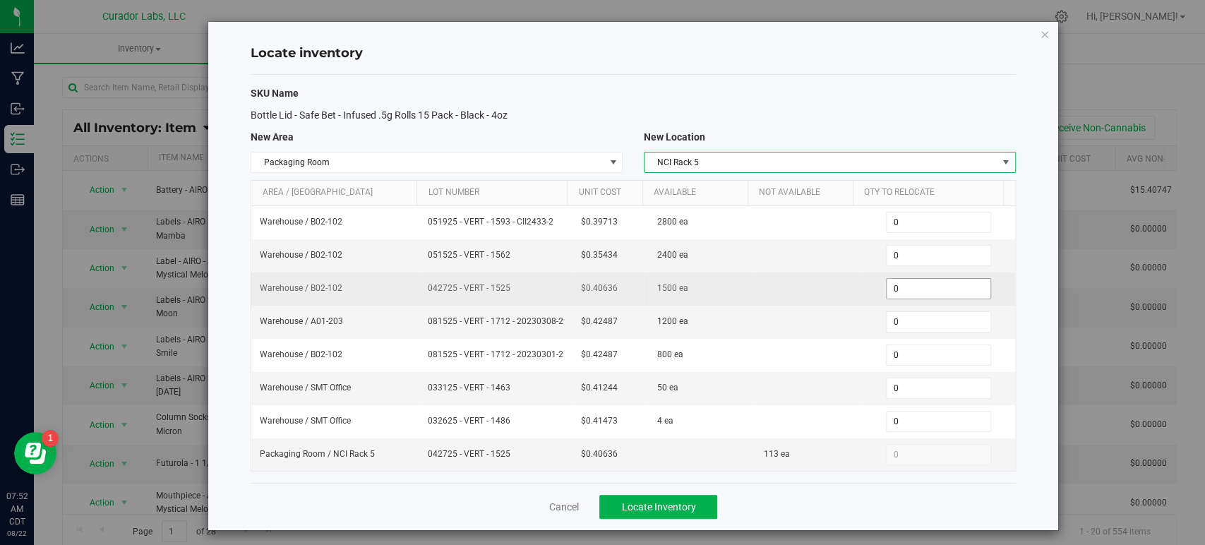
click at [920, 287] on span "0 0" at bounding box center [938, 288] width 105 height 21
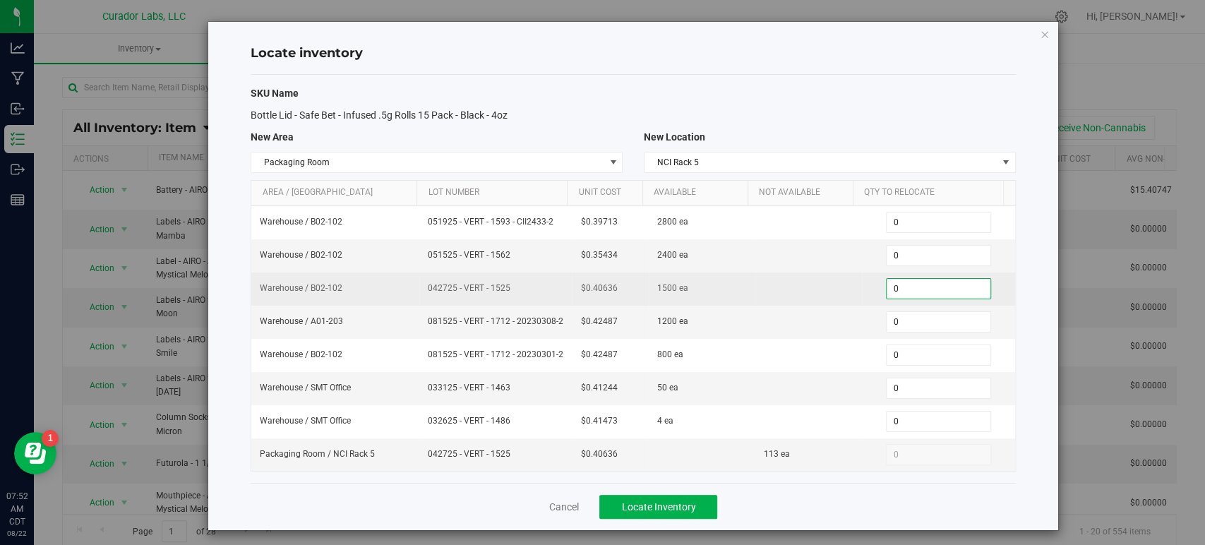
click at [920, 287] on input "0" at bounding box center [938, 289] width 104 height 20
type input "500"
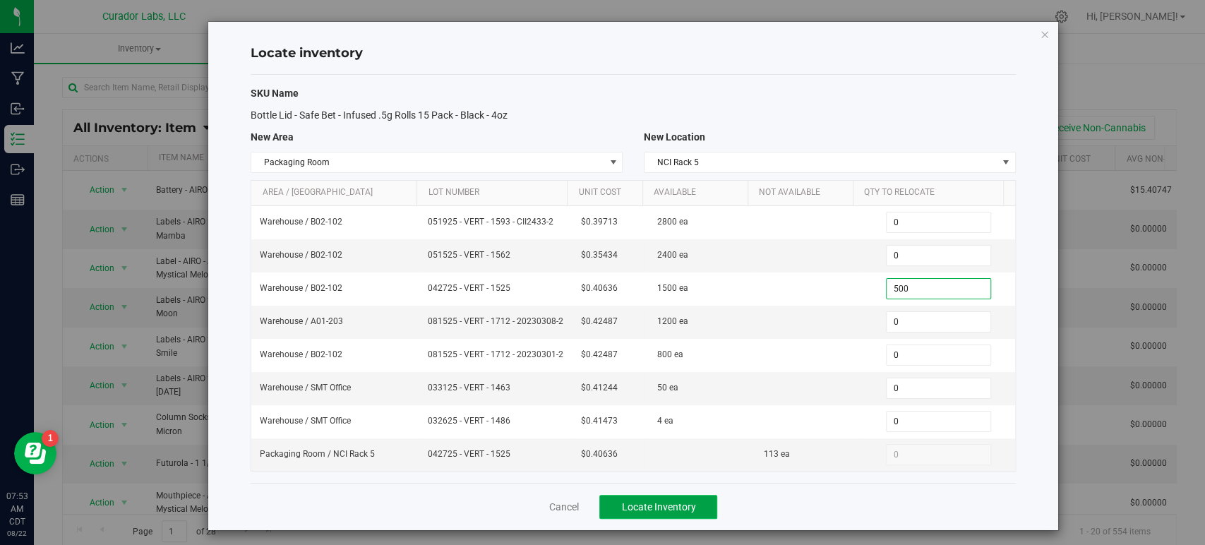
type input "500"
click at [626, 512] on span "Locate Inventory" at bounding box center [658, 506] width 74 height 11
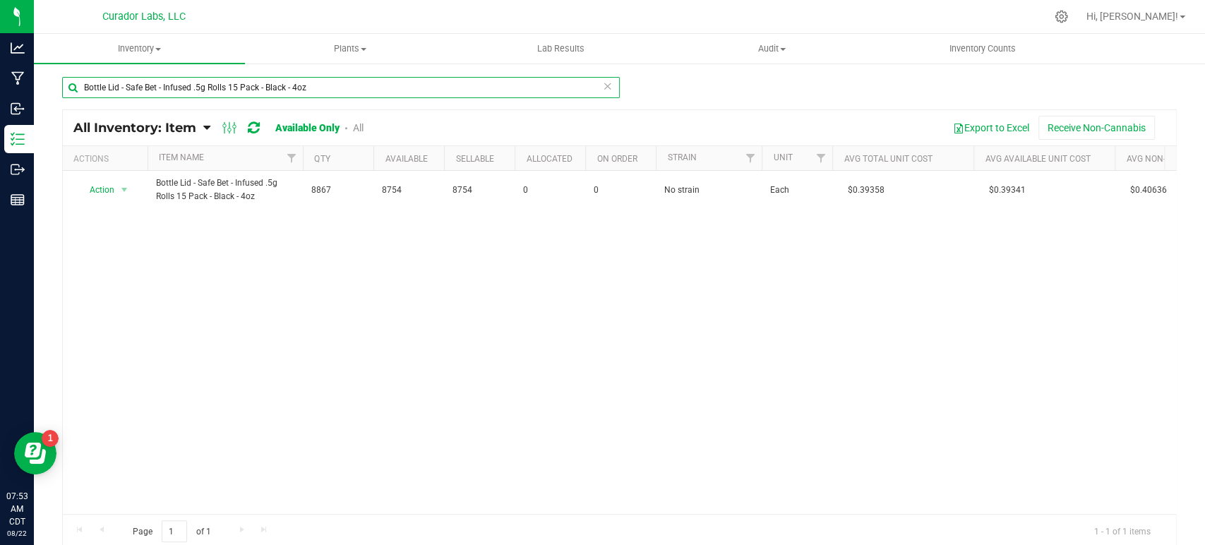
click at [164, 95] on input "Bottle Lid - Safe Bet - Infused .5g Rolls 15 Pack - Black - 4oz" at bounding box center [341, 87] width 558 height 21
paste input "7 Pack - Black - 60ml"
type input "Bottle Lid - Safe Bet - Infused .5g Rolls 7 Pack - Black - 60ml"
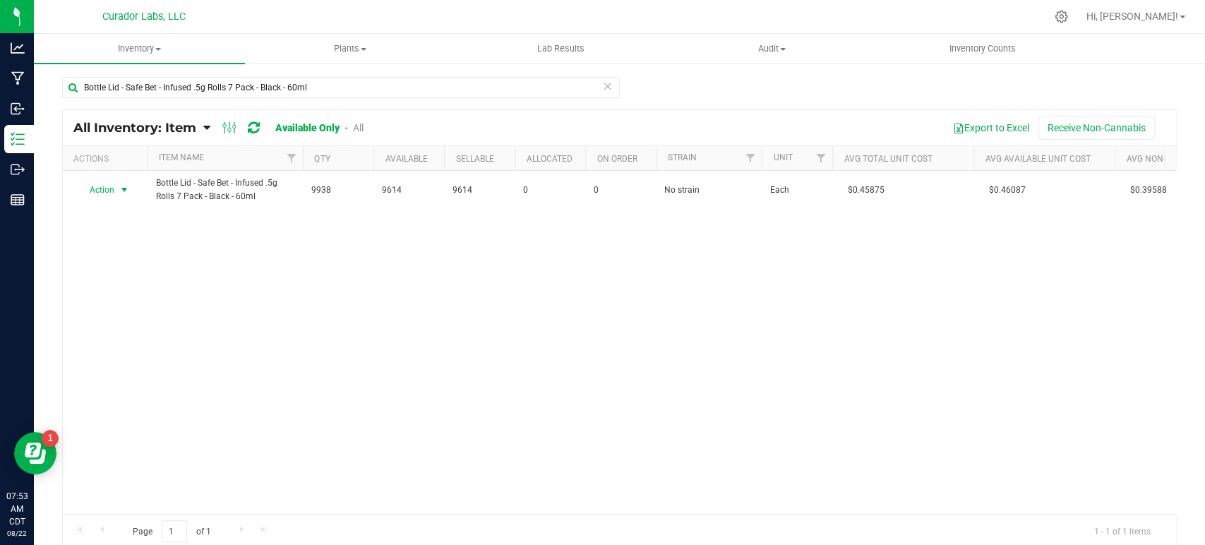
click at [117, 187] on span "select" at bounding box center [125, 190] width 18 height 20
click at [121, 270] on li "Locate inventory" at bounding box center [123, 275] width 90 height 21
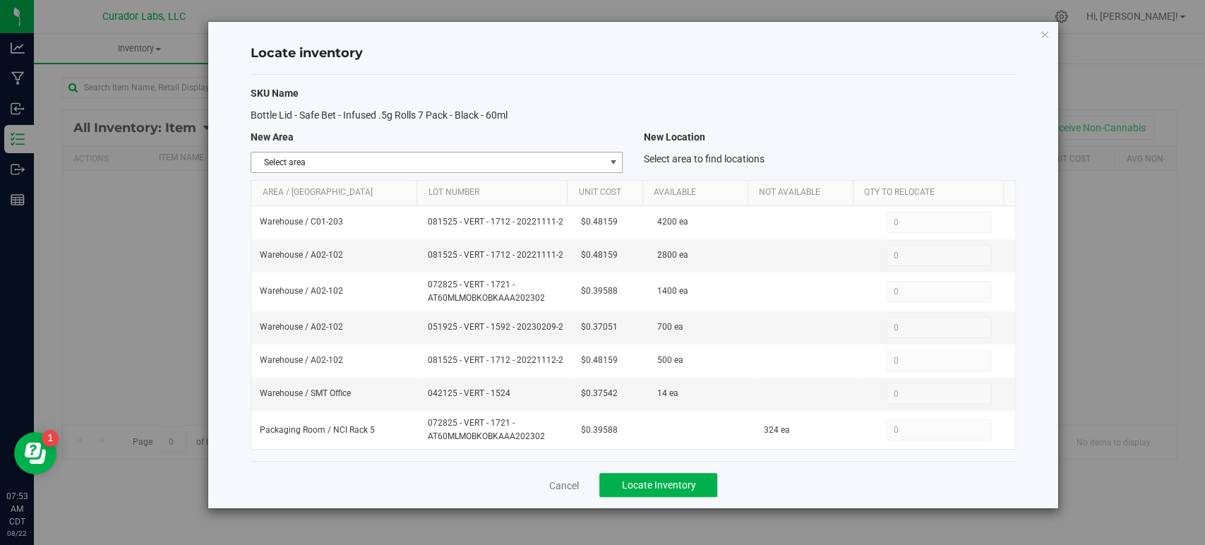
click at [321, 160] on span "Select area" at bounding box center [427, 162] width 353 height 20
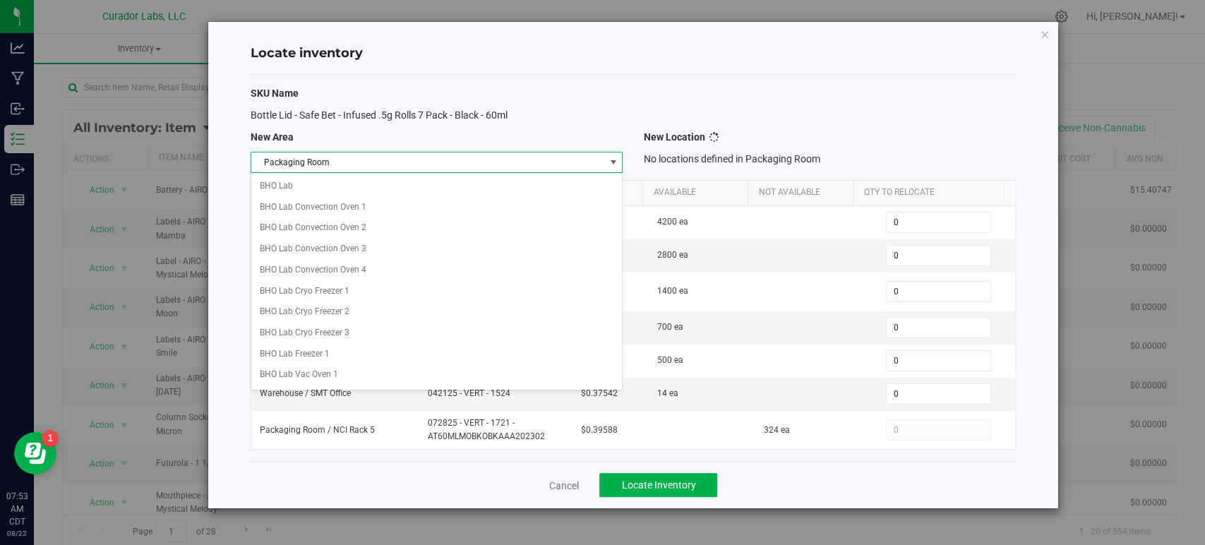
scroll to position [600, 0]
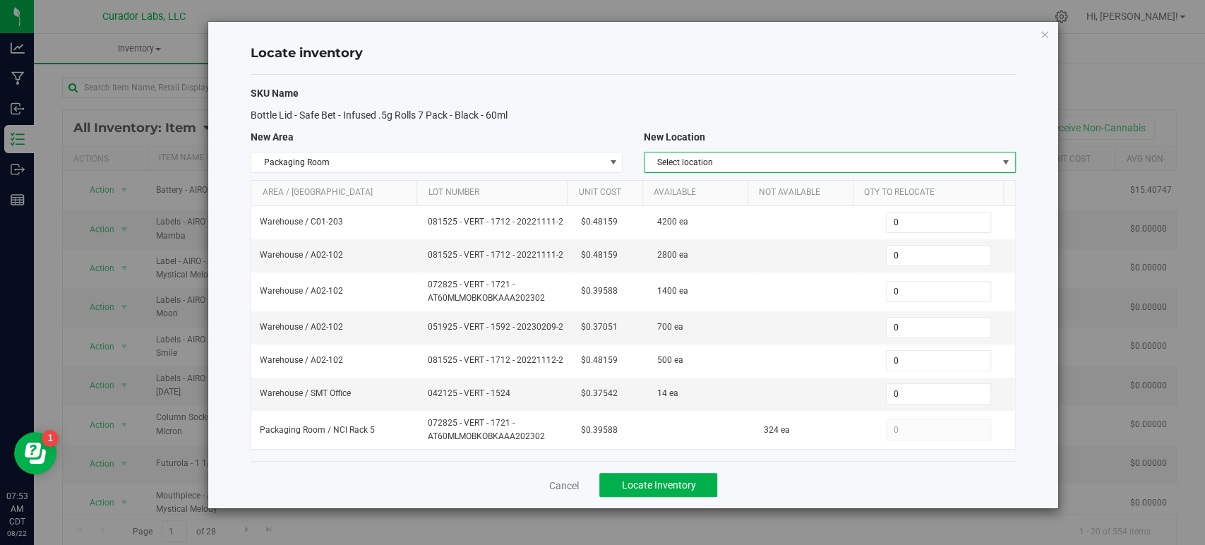
click at [801, 157] on span "Select location" at bounding box center [820, 162] width 353 height 20
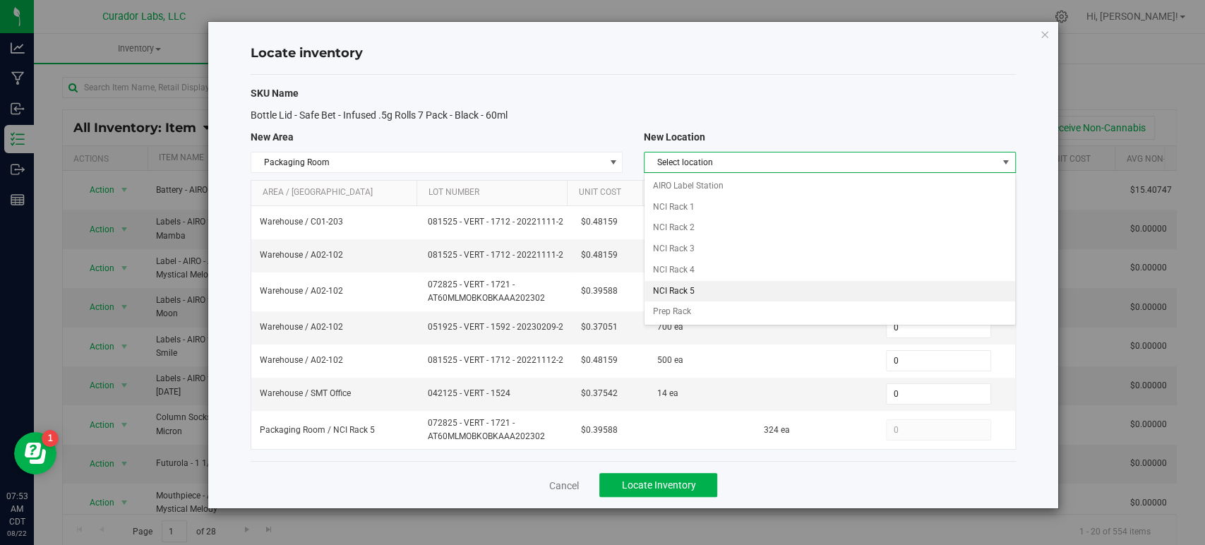
click at [762, 287] on li "NCI Rack 5" at bounding box center [829, 291] width 371 height 21
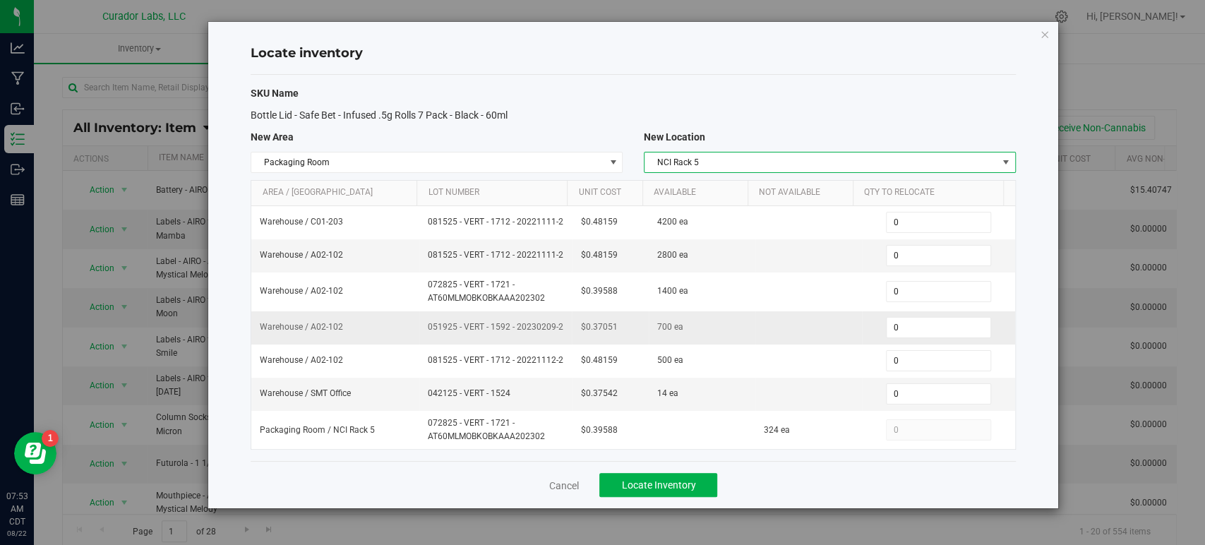
click at [467, 330] on span "051925 - VERT - 1592 - 20230209-2" at bounding box center [496, 326] width 136 height 13
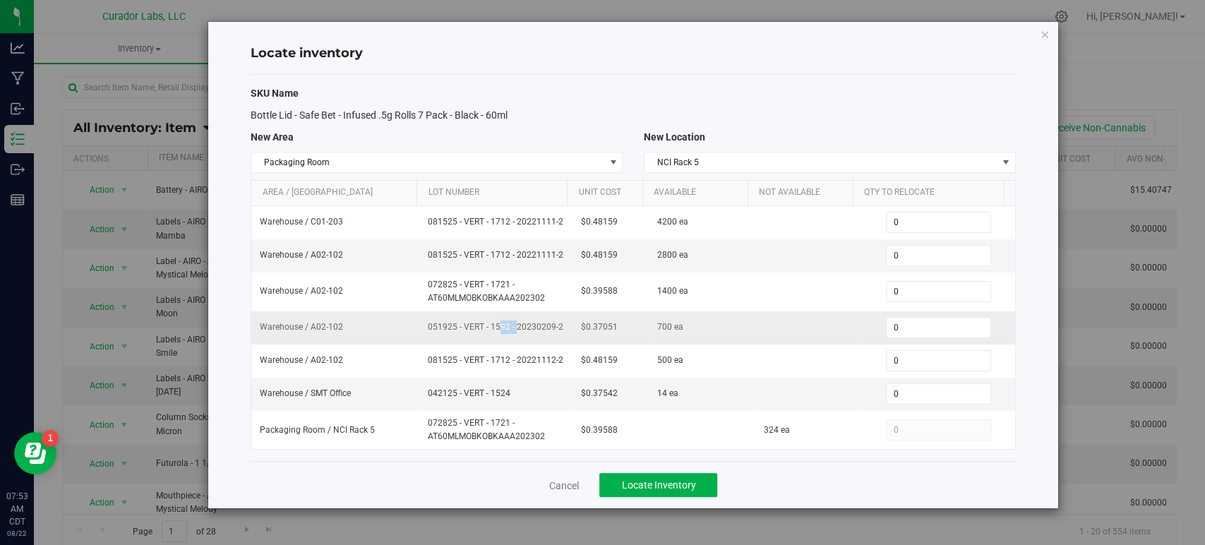
click at [467, 330] on span "051925 - VERT - 1592 - 20230209-2" at bounding box center [496, 326] width 136 height 13
copy td "051925 - VERT - 1592 - 20230209-2"
click at [932, 320] on span "0 0" at bounding box center [938, 327] width 105 height 21
click at [932, 320] on input "0" at bounding box center [938, 328] width 104 height 20
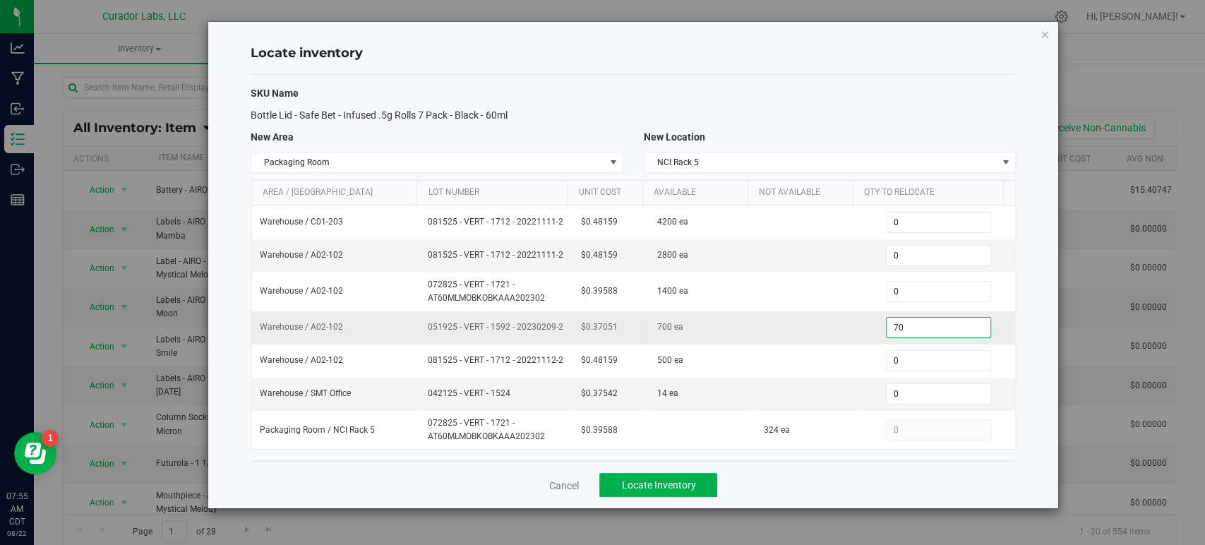
type input "700"
click at [625, 479] on span "Locate Inventory" at bounding box center [658, 484] width 74 height 11
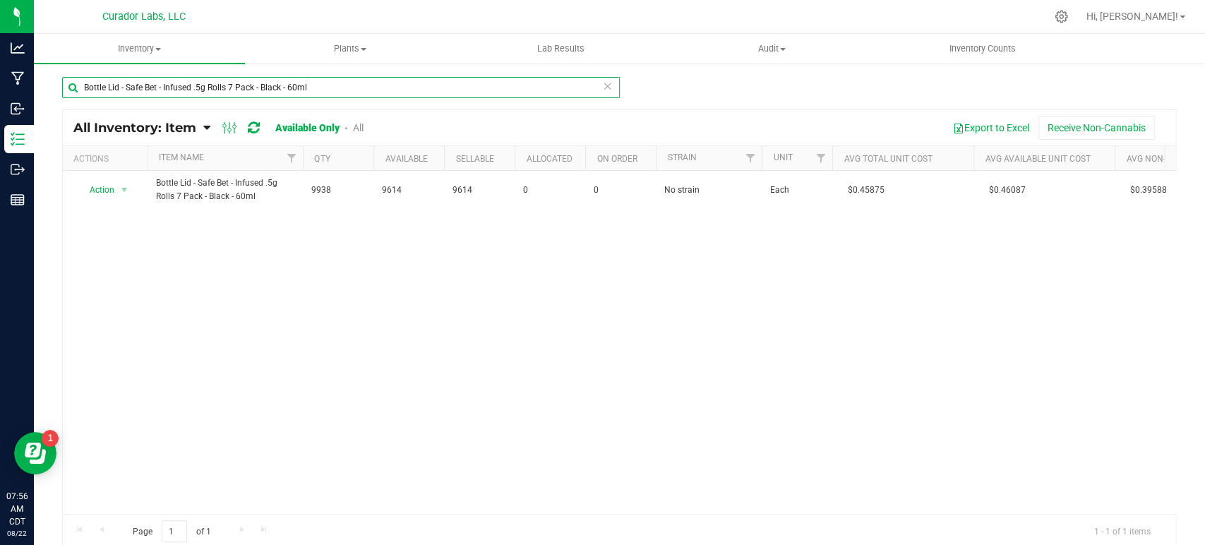
click at [149, 82] on input "Bottle Lid - Safe Bet - Infused .5g Rolls 7 Pack - Black - 60ml" at bounding box center [341, 87] width 558 height 21
paste input "Jar - HeadChange Glass Round White 9"
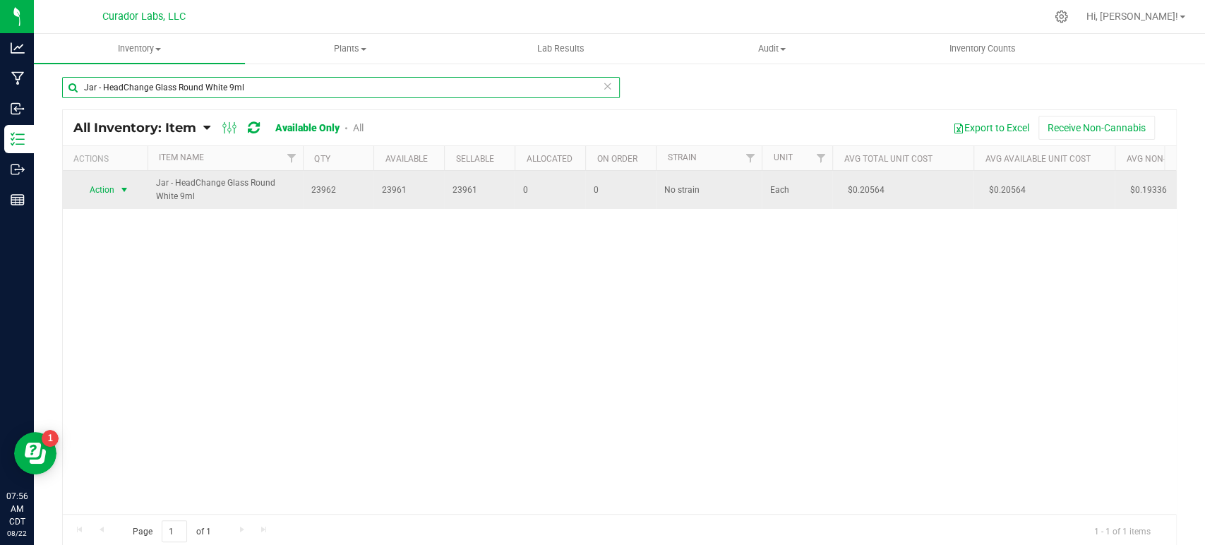
type input "Jar - HeadChange Glass Round White 9ml"
click at [119, 191] on span "select" at bounding box center [124, 189] width 11 height 11
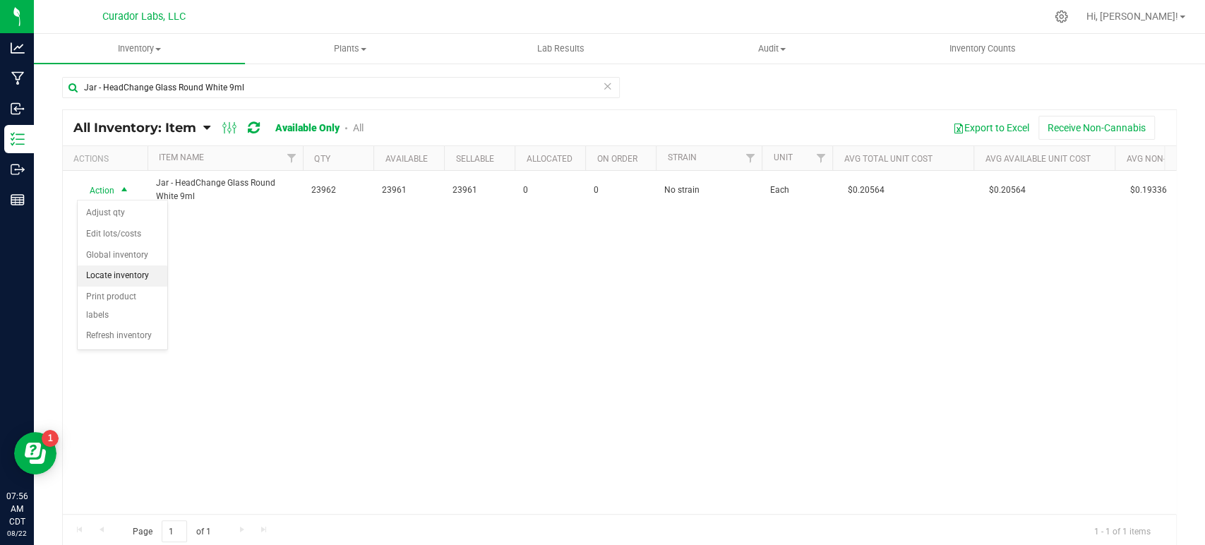
click at [121, 273] on li "Locate inventory" at bounding box center [123, 275] width 90 height 21
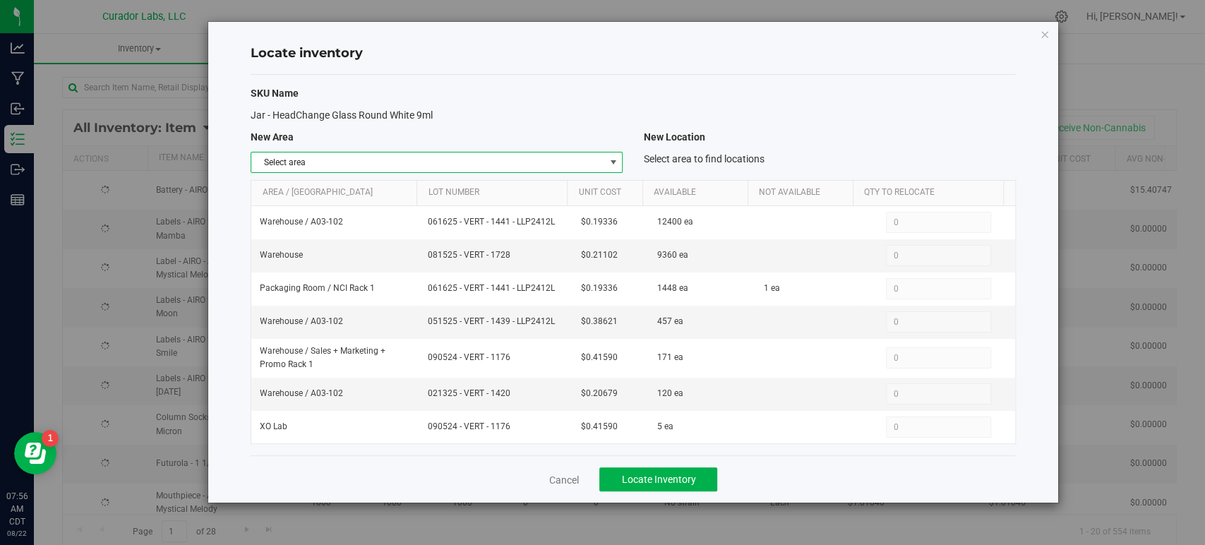
click at [373, 154] on span "Select area" at bounding box center [427, 162] width 353 height 20
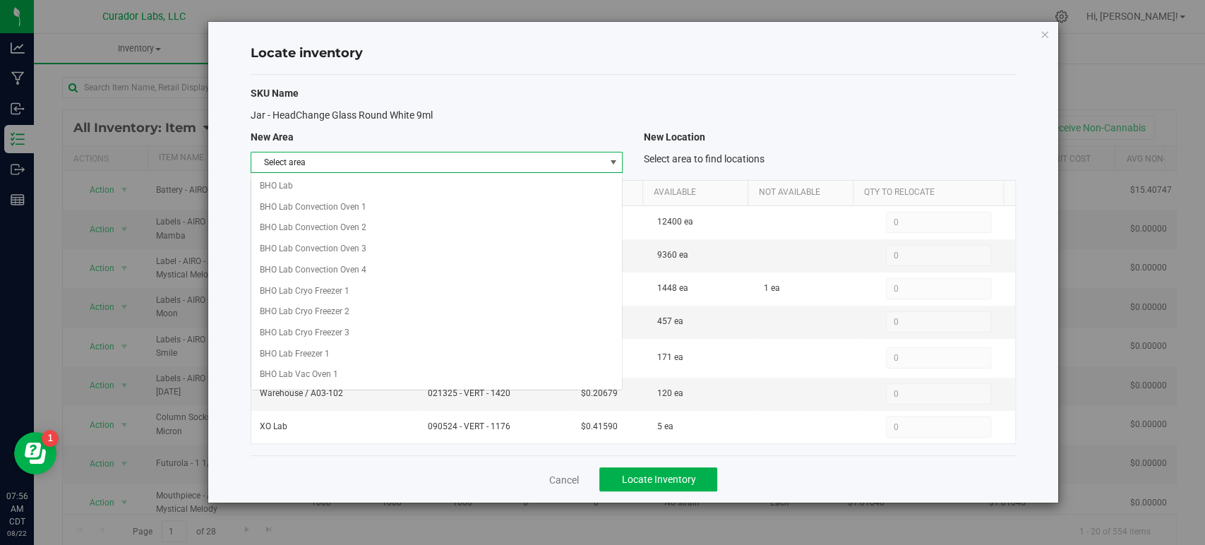
scroll to position [600, 0]
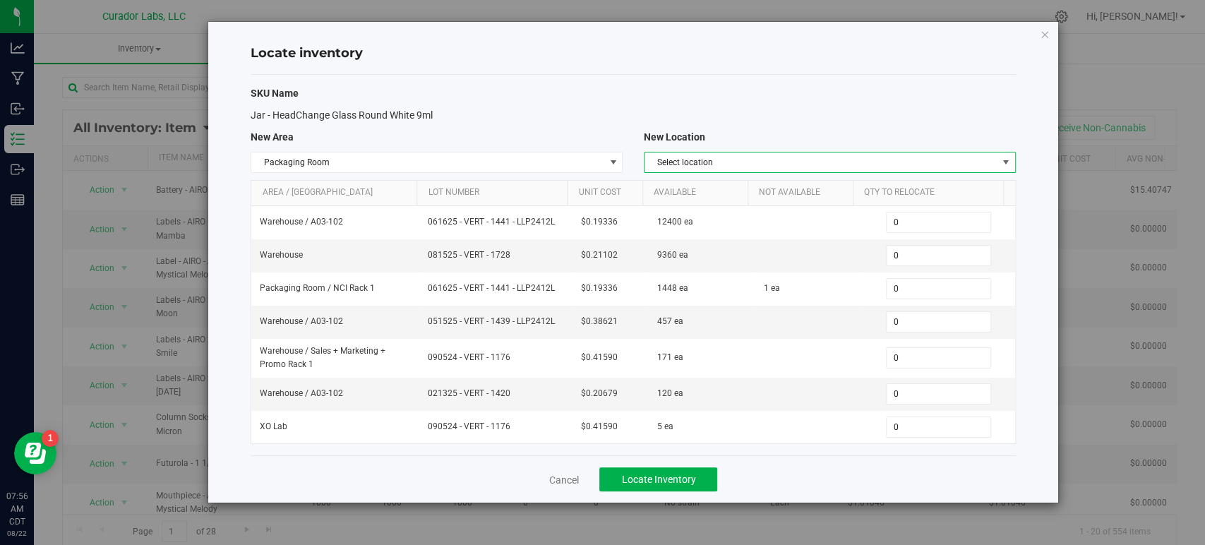
click at [781, 168] on span "Select location" at bounding box center [820, 162] width 353 height 20
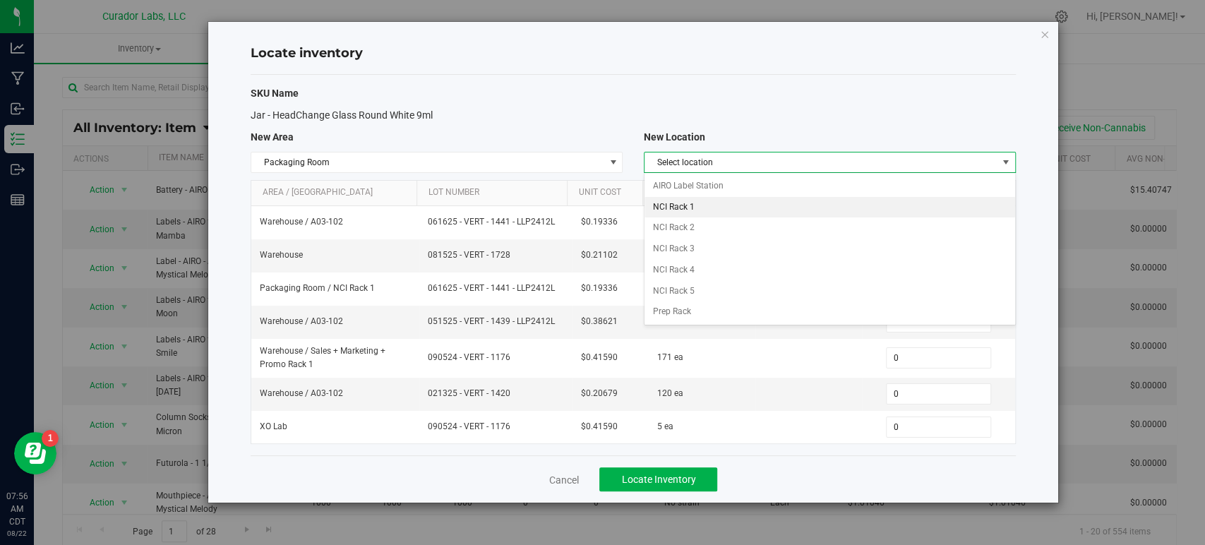
click at [733, 203] on li "NCI Rack 1" at bounding box center [829, 207] width 371 height 21
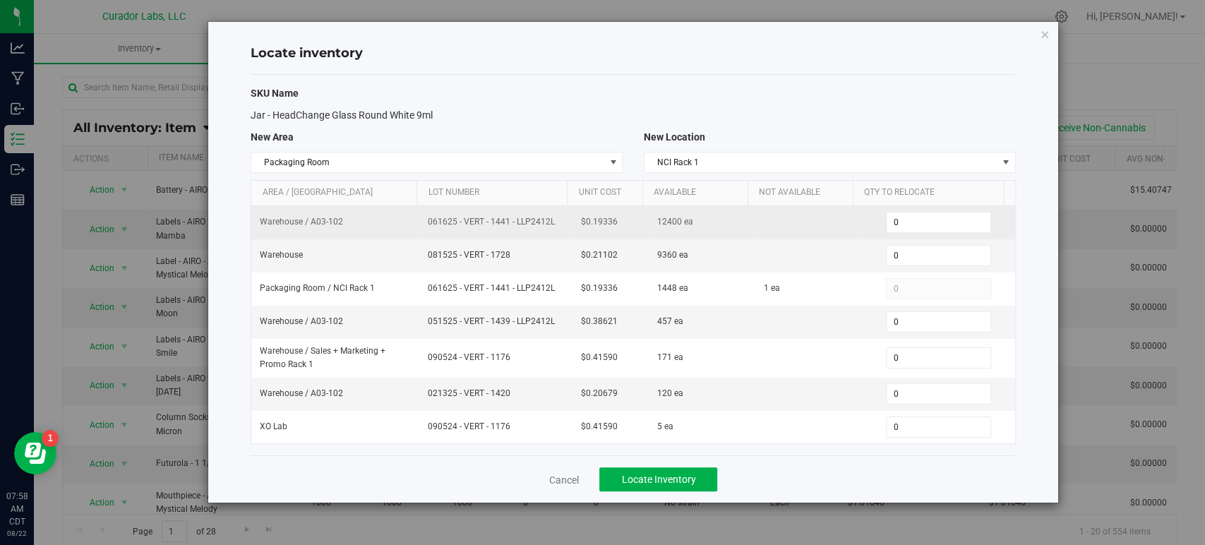
drag, startPoint x: 558, startPoint y: 220, endPoint x: 416, endPoint y: 224, distance: 141.9
click at [419, 224] on td "061625 - VERT - 1441 - LLP2412L" at bounding box center [495, 222] width 152 height 33
click at [894, 220] on span "0 0" at bounding box center [938, 222] width 105 height 21
click at [894, 220] on input "0" at bounding box center [938, 222] width 104 height 20
type input "2160"
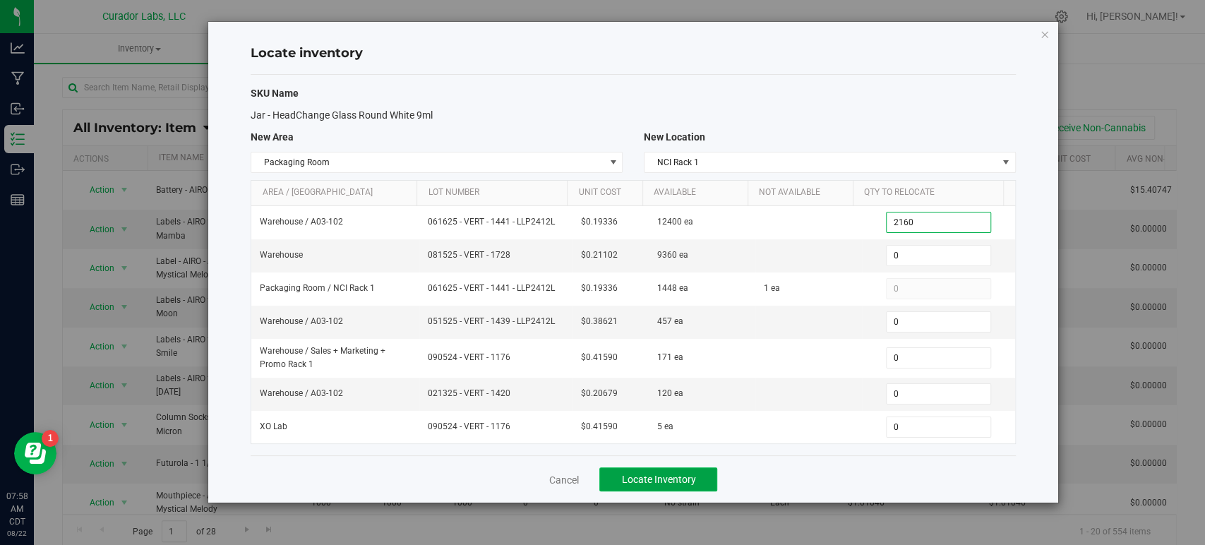
type input "2,160"
click at [651, 476] on span "Locate Inventory" at bounding box center [658, 479] width 74 height 11
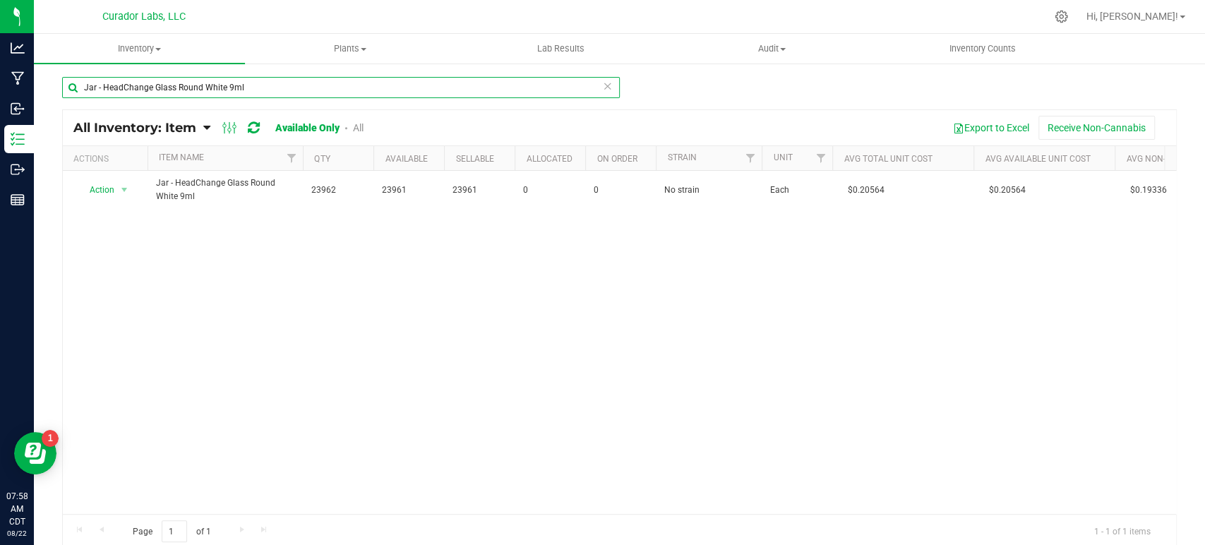
click at [169, 93] on input "Jar - HeadChange Glass Round White 9ml" at bounding box center [341, 87] width 558 height 21
drag, startPoint x: 169, startPoint y: 93, endPoint x: 148, endPoint y: 88, distance: 21.7
click at [148, 88] on input "Jar - HeadChange Glass Round White 9ml" at bounding box center [341, 87] width 558 height 21
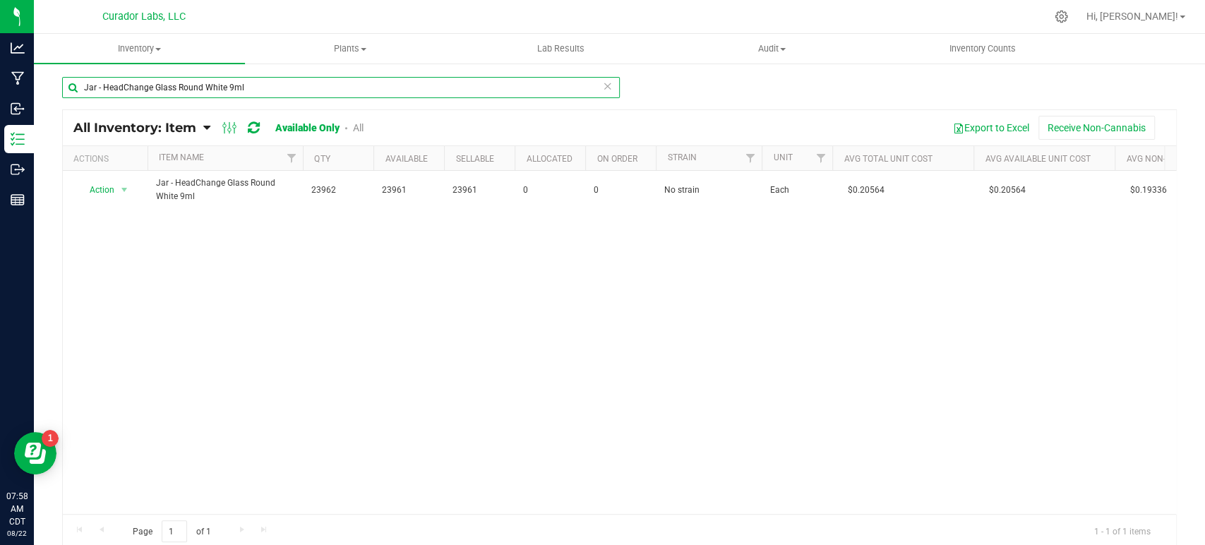
paste input "Labeled Bottle - SafeBet - Infused Rolls 0.5g 7pk with Warning and White and Or…"
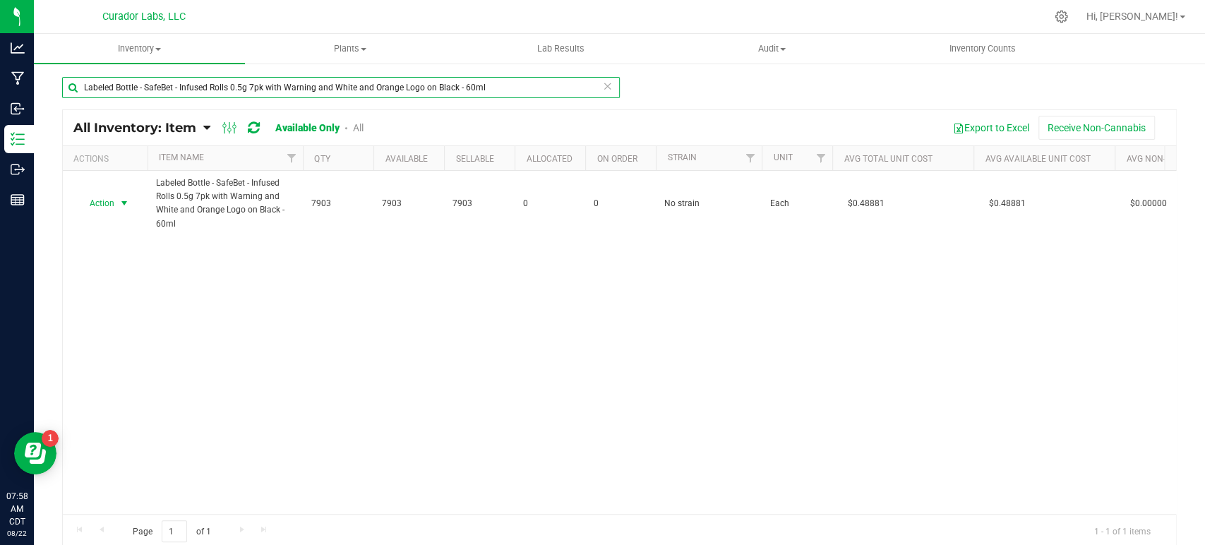
type input "Labeled Bottle - SafeBet - Infused Rolls 0.5g 7pk with Warning and White and Or…"
click at [103, 200] on span "Action" at bounding box center [96, 203] width 38 height 20
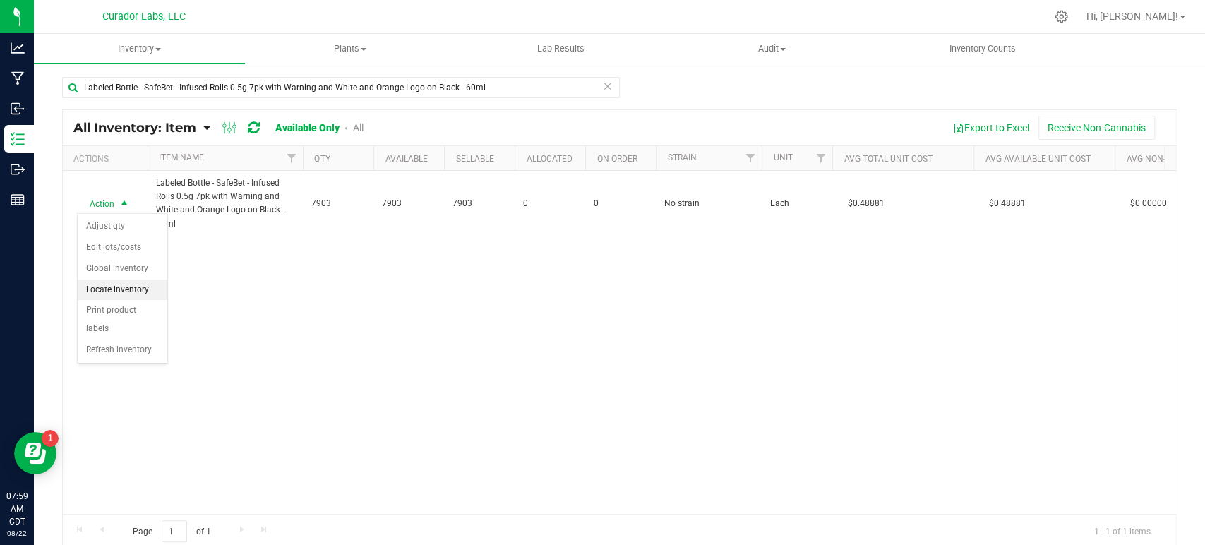
click at [129, 291] on li "Locate inventory" at bounding box center [123, 289] width 90 height 21
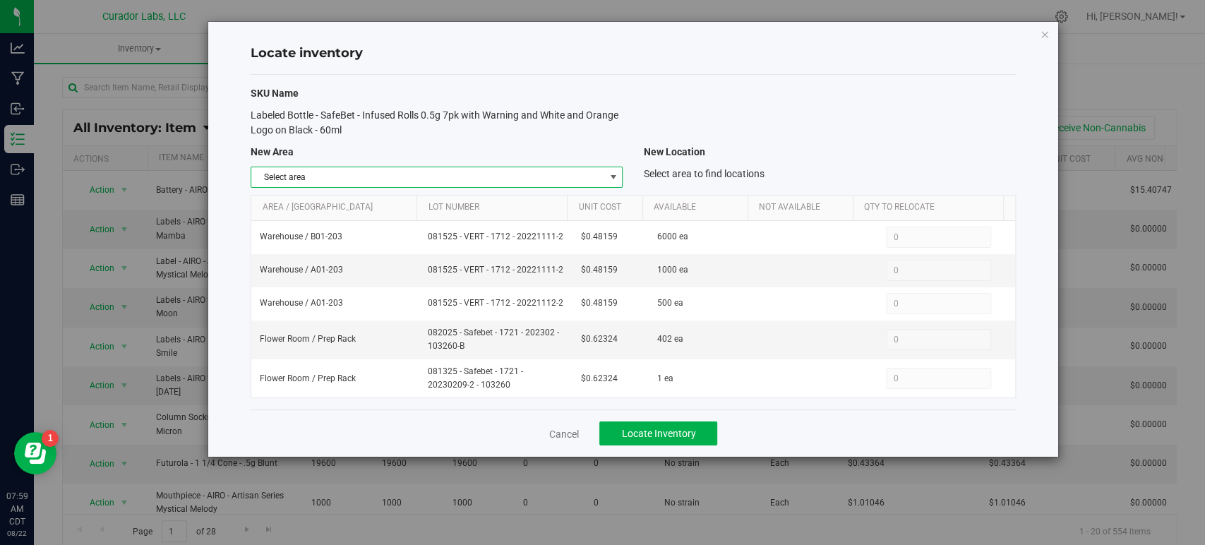
click at [317, 169] on span "Select area" at bounding box center [427, 177] width 353 height 20
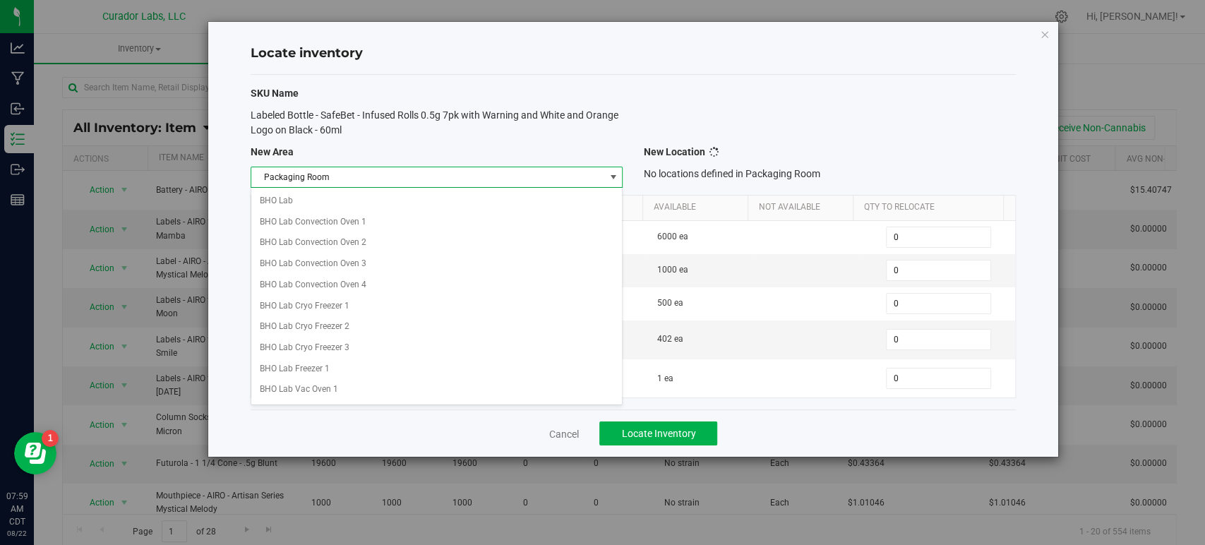
scroll to position [600, 0]
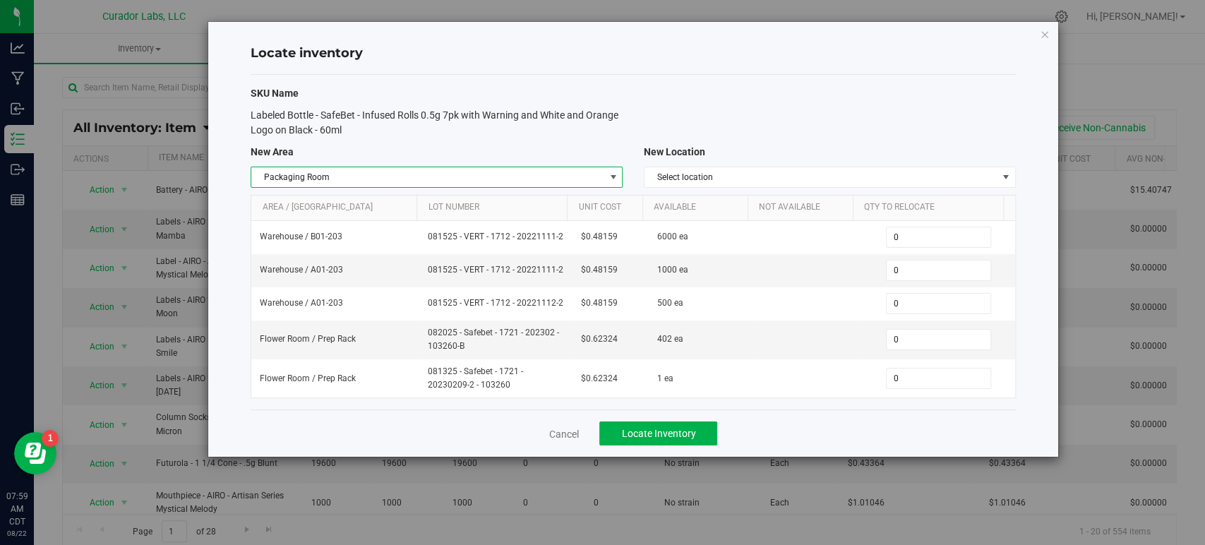
click at [672, 189] on div "SKU Name Labeled Bottle - SafeBet - Infused Rolls 0.5g 7pk with Warning and Whi…" at bounding box center [633, 242] width 764 height 335
click at [649, 171] on span "Select location" at bounding box center [820, 177] width 353 height 20
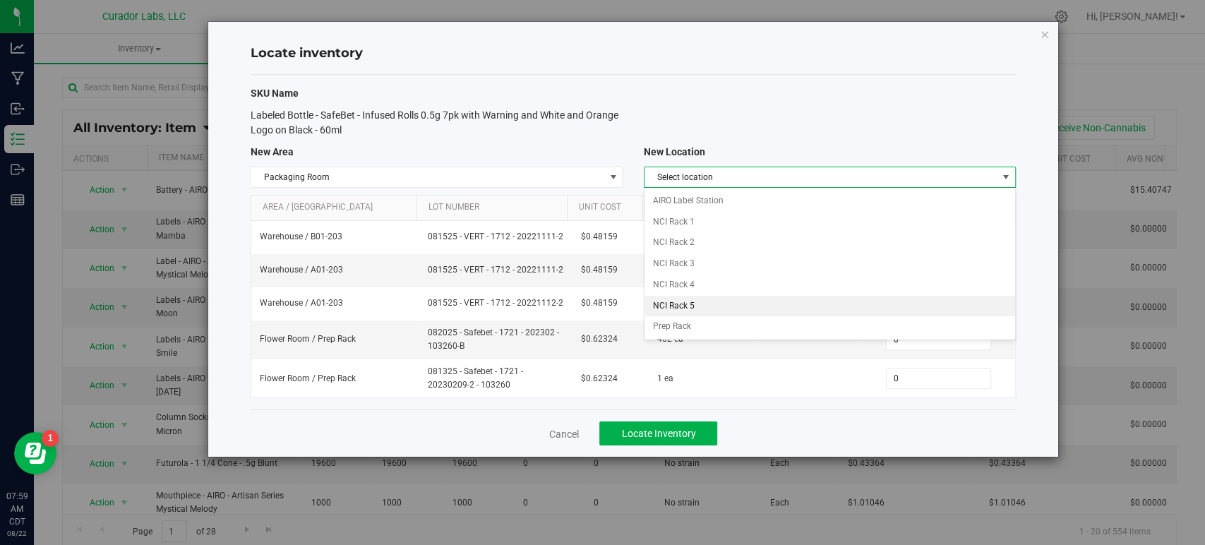
click at [707, 310] on li "NCI Rack 5" at bounding box center [829, 306] width 371 height 21
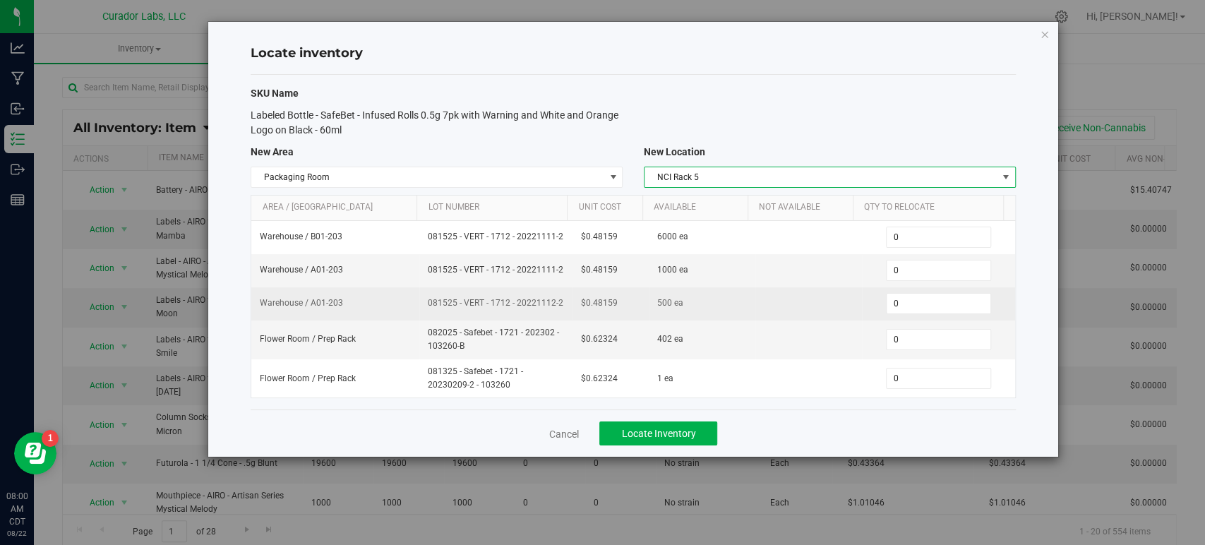
click at [432, 304] on span "081525 - VERT - 1712 - 20221112-2" at bounding box center [496, 302] width 136 height 13
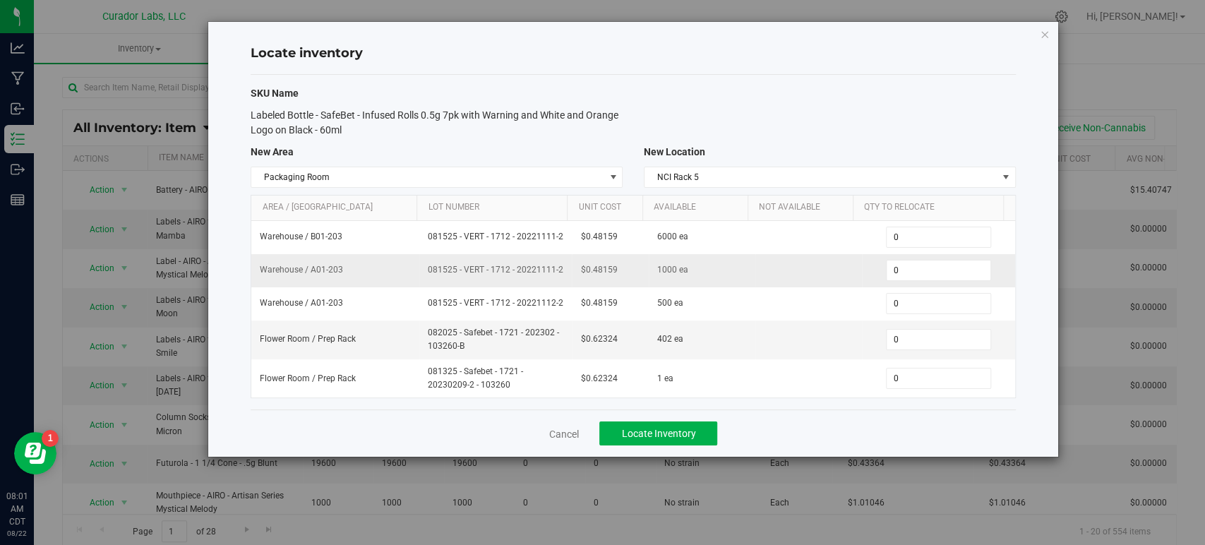
click at [500, 267] on span "081525 - VERT - 1712 - 20221111-2" at bounding box center [496, 269] width 136 height 13
click at [908, 264] on span "0 0" at bounding box center [938, 270] width 105 height 21
click at [908, 264] on input "0" at bounding box center [938, 270] width 104 height 20
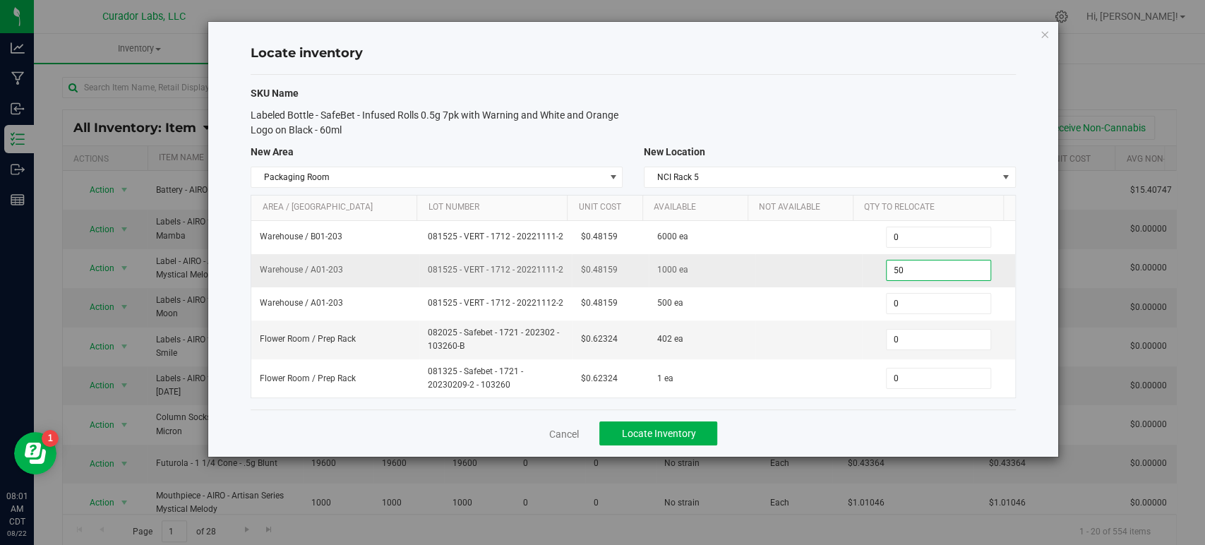
type input "500"
click at [638, 428] on span "Locate Inventory" at bounding box center [658, 433] width 74 height 11
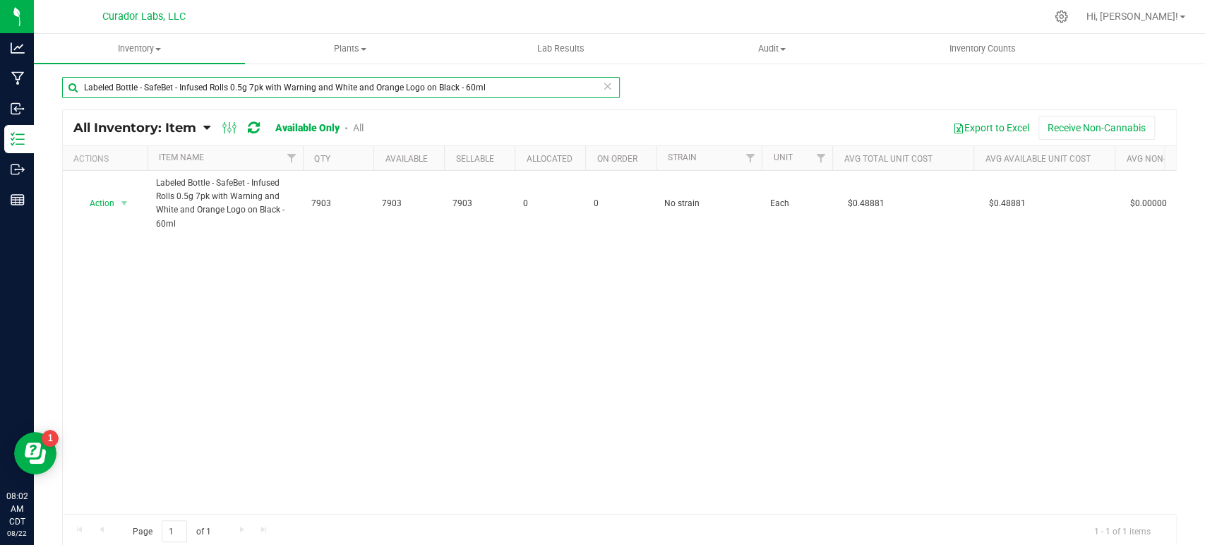
click at [163, 86] on input "Labeled Bottle - SafeBet - Infused Rolls 0.5g 7pk with Warning and White and Or…" at bounding box center [341, 87] width 558 height 21
paste input "Case box - HeadChange Safe Bet - Terps Up White on Black - 4x4x4"
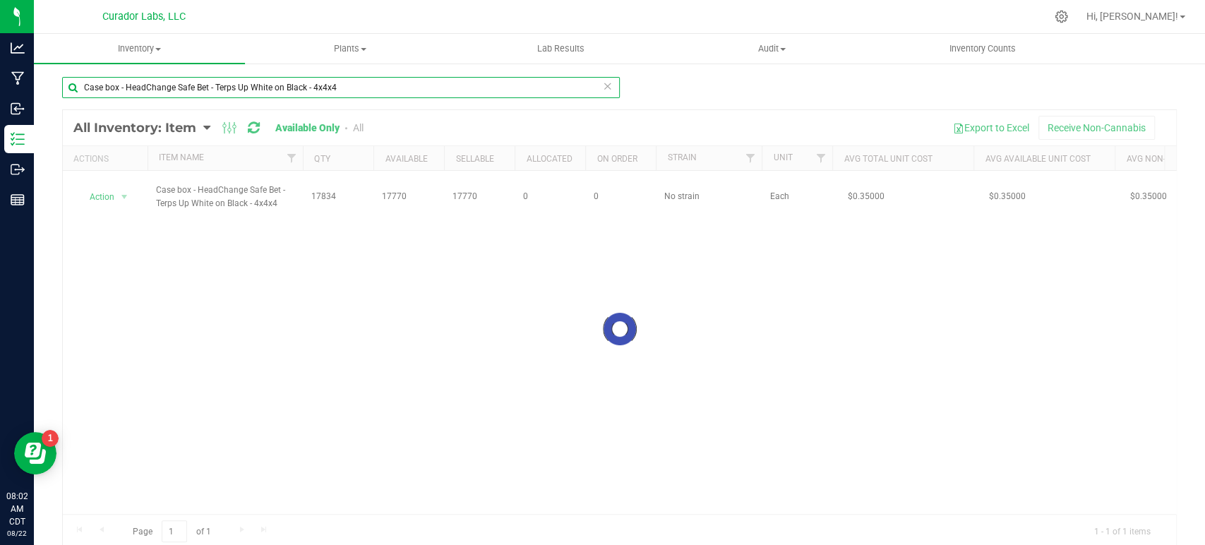
type input "Case box - HeadChange Safe Bet - Terps Up White on Black - 4x4x4"
click at [120, 196] on div at bounding box center [619, 329] width 1113 height 438
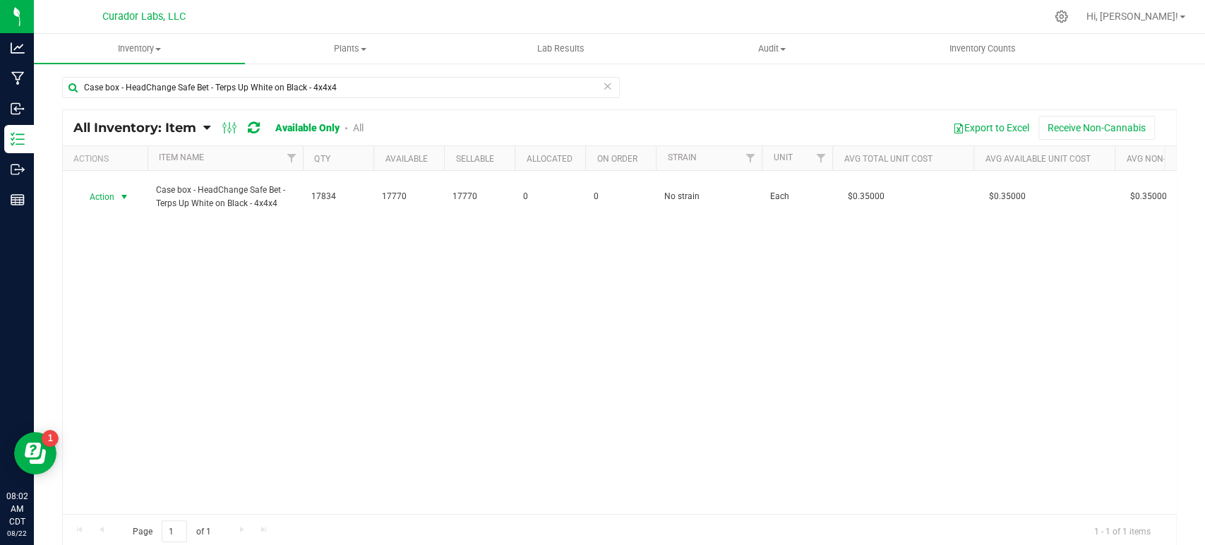
click at [120, 196] on span "select" at bounding box center [124, 196] width 11 height 11
click at [118, 279] on li "Locate inventory" at bounding box center [123, 282] width 90 height 21
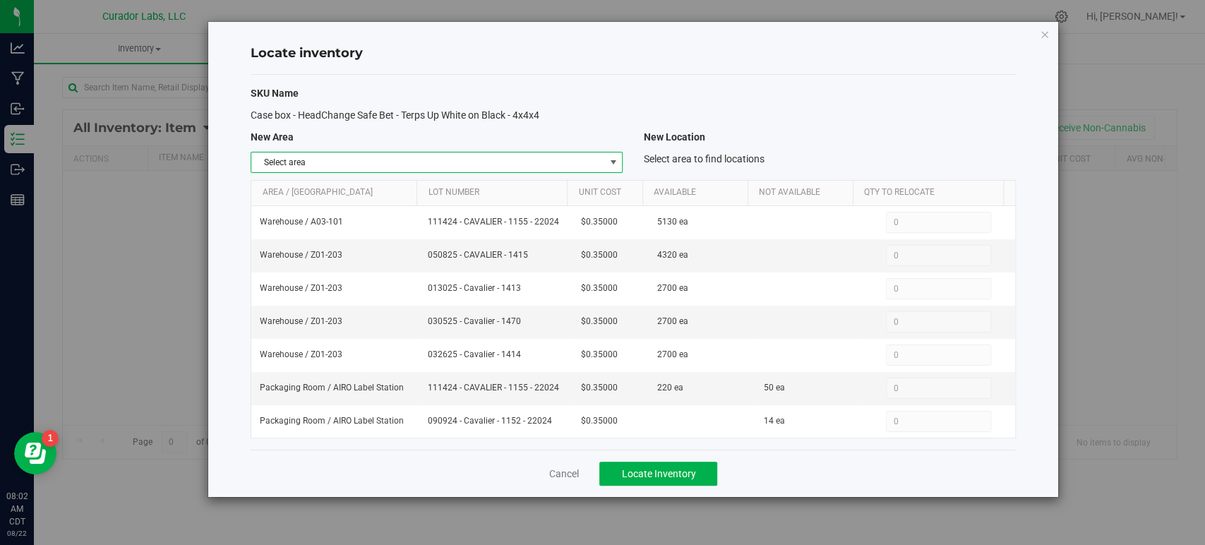
click at [409, 162] on span "Select area" at bounding box center [427, 162] width 353 height 20
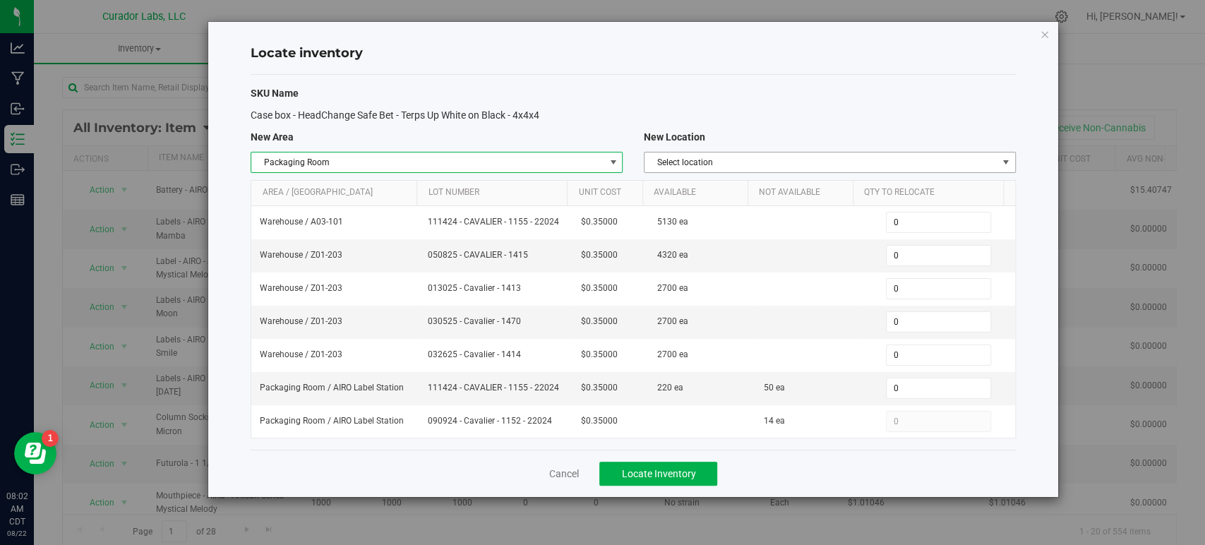
click at [687, 162] on span "Select location" at bounding box center [820, 162] width 353 height 20
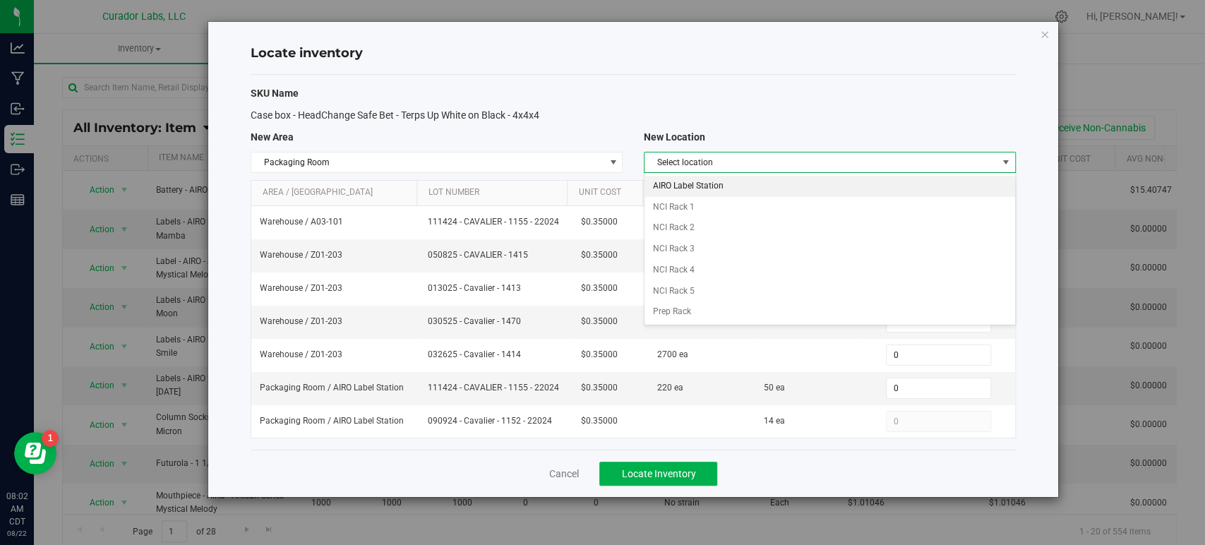
click at [702, 186] on li "AIRO Label Station" at bounding box center [829, 186] width 371 height 21
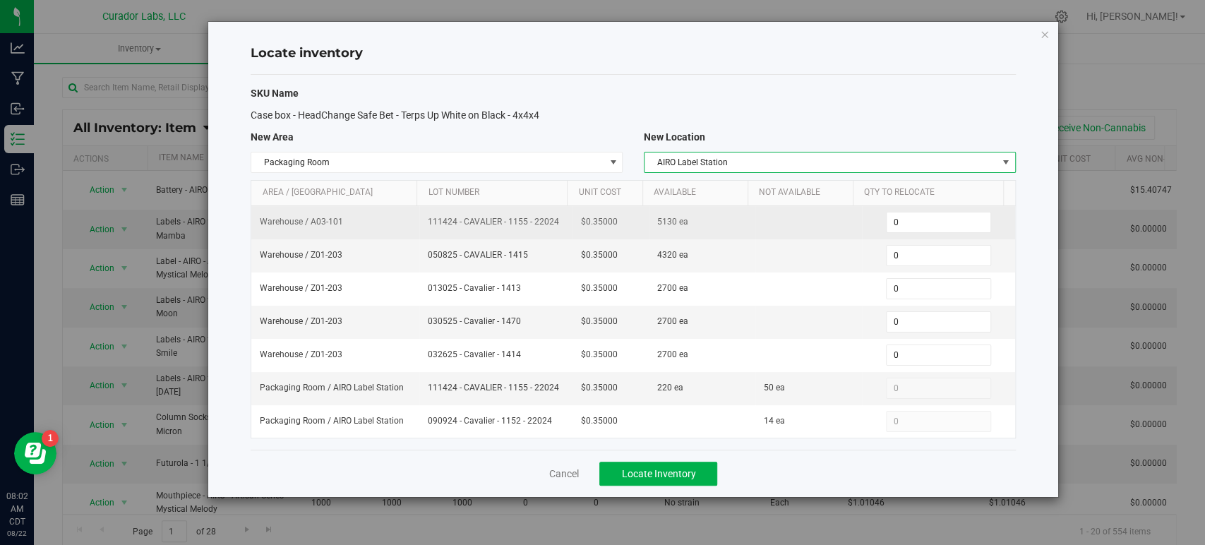
click at [476, 222] on span "111424 - CAVALIER - 1155 - 22024" at bounding box center [496, 221] width 136 height 13
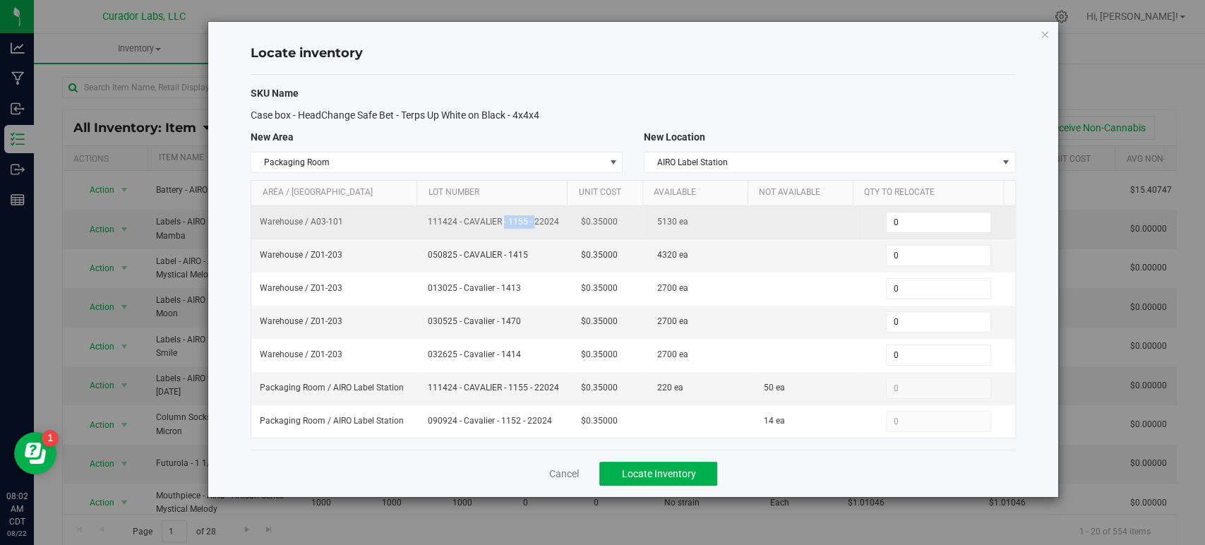
click at [476, 222] on span "111424 - CAVALIER - 1155 - 22024" at bounding box center [496, 221] width 136 height 13
click at [898, 224] on span "0 0" at bounding box center [938, 222] width 105 height 21
click at [898, 224] on input "0" at bounding box center [938, 222] width 104 height 20
type input "270"
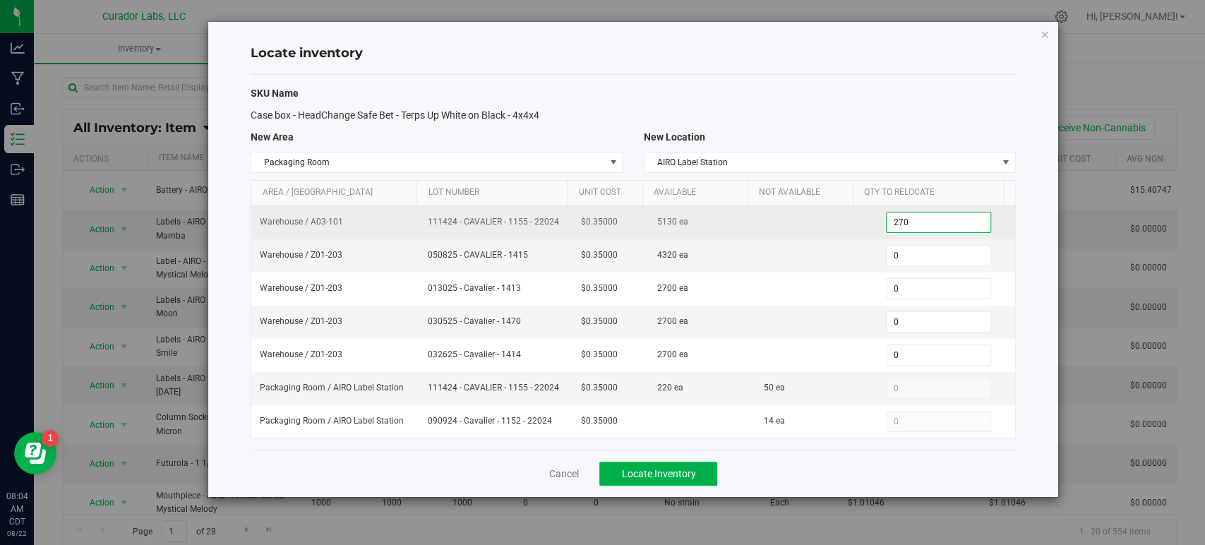
type input "270"
click at [491, 220] on span "111424 - CAVALIER - 1155 - 22024" at bounding box center [496, 221] width 136 height 13
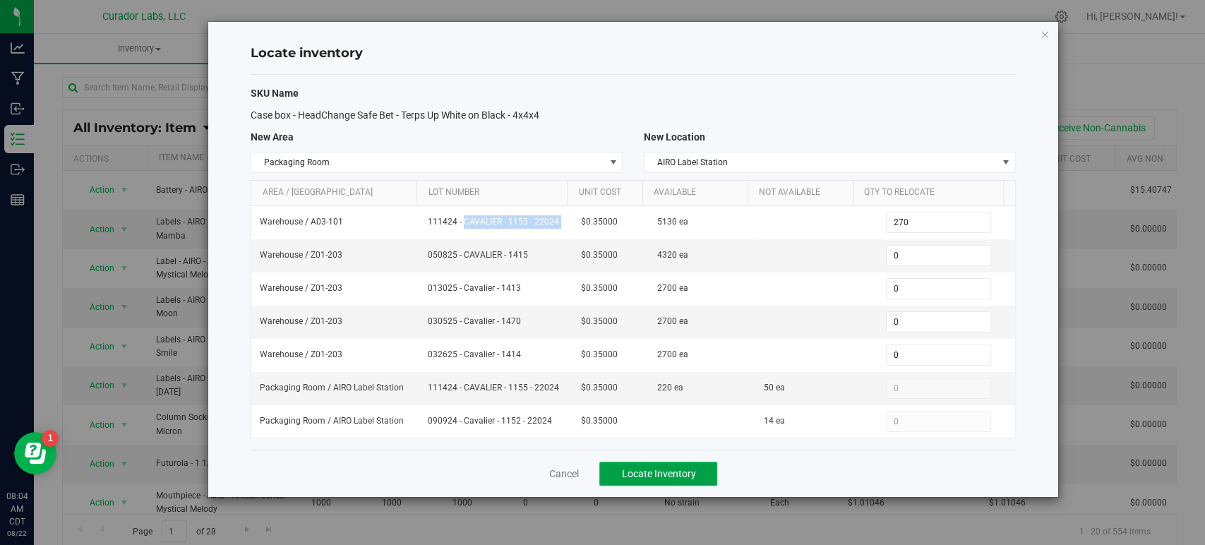
click at [650, 474] on span "Locate Inventory" at bounding box center [658, 473] width 74 height 11
